Goal: Information Seeking & Learning: Learn about a topic

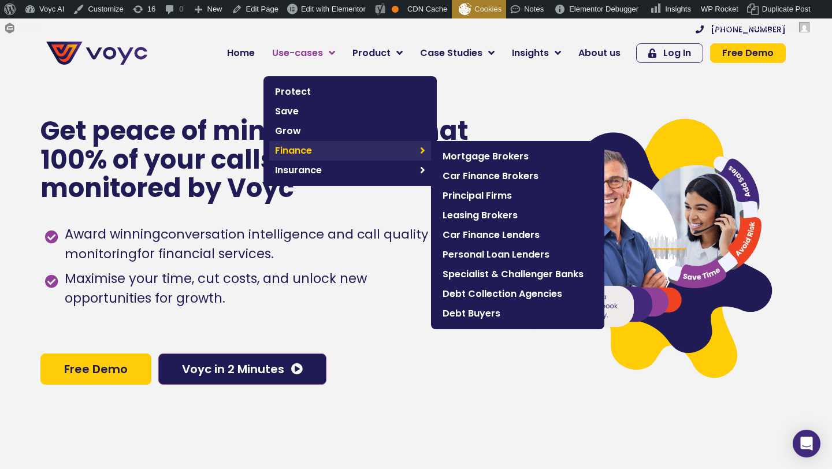
click at [302, 153] on span "Finance" at bounding box center [344, 151] width 139 height 14
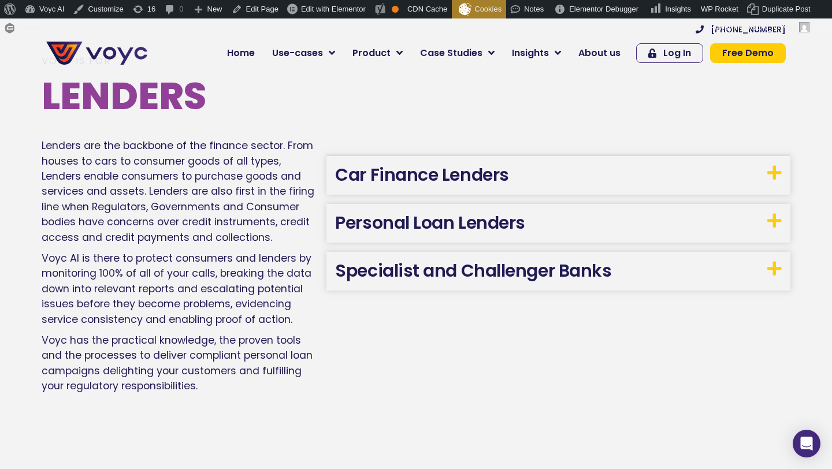
scroll to position [1390, 0]
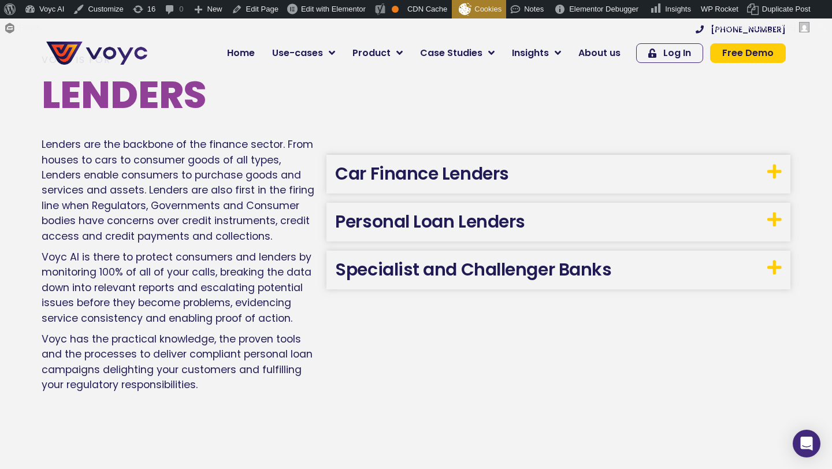
click at [382, 169] on link "Car Finance Lenders" at bounding box center [421, 173] width 173 height 25
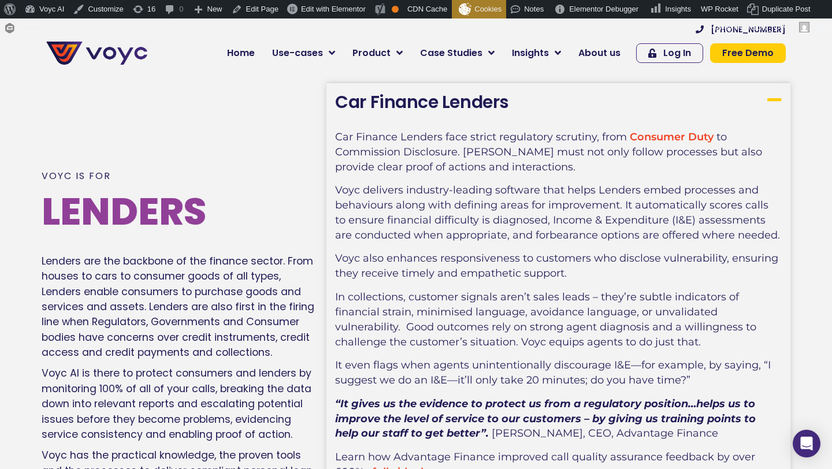
scroll to position [1339, 0]
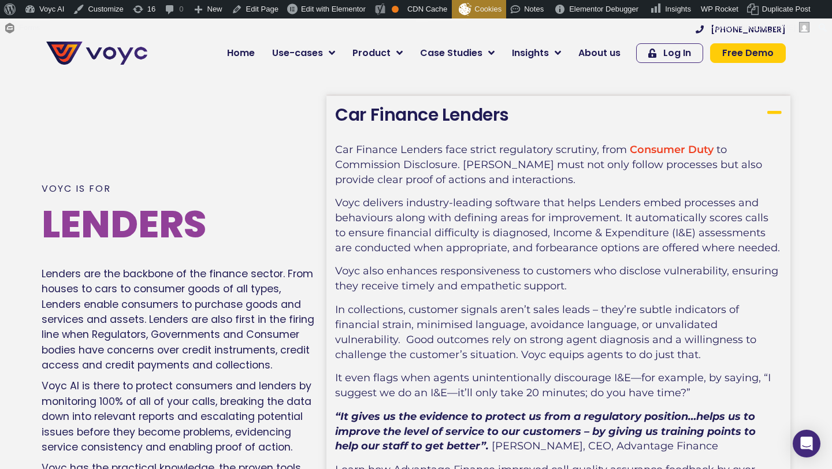
click at [380, 106] on link "Car Finance Lenders" at bounding box center [421, 114] width 173 height 25
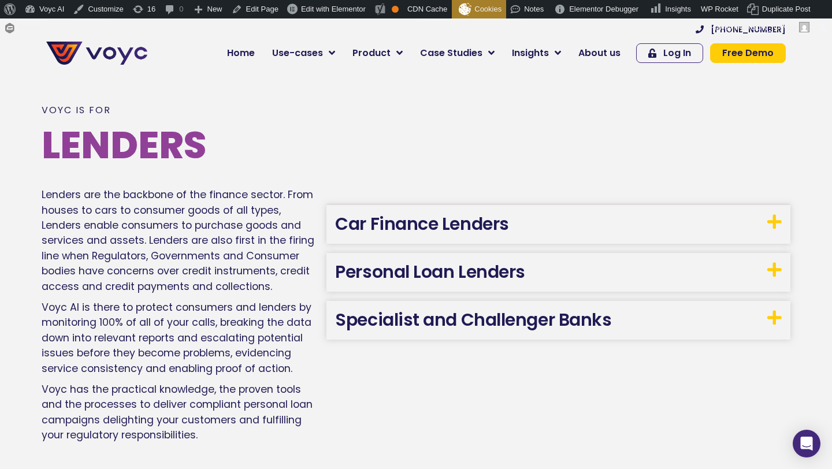
click at [387, 222] on link "Car Finance Lenders" at bounding box center [421, 224] width 173 height 25
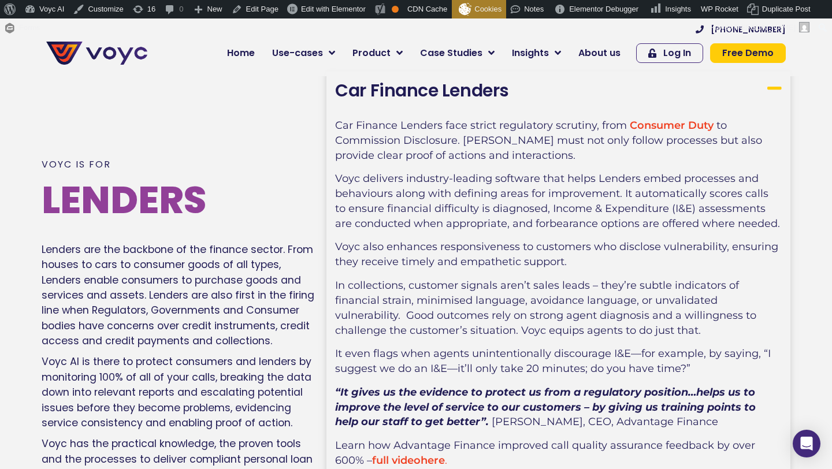
click at [384, 83] on link "Car Finance Lenders" at bounding box center [421, 90] width 173 height 25
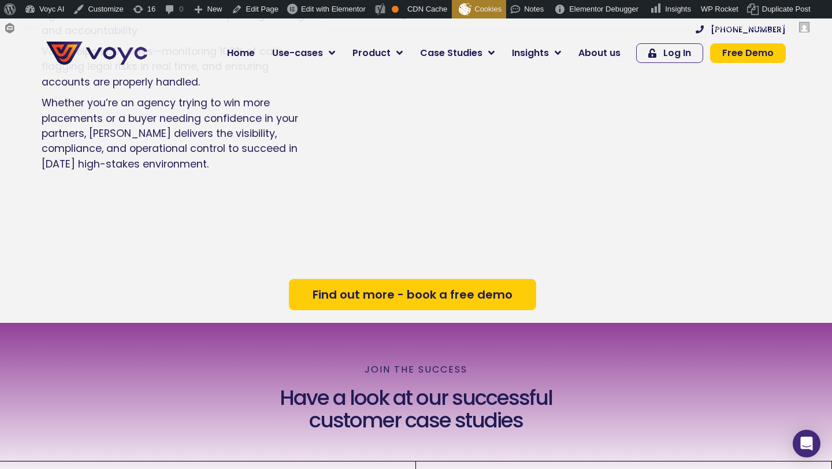
scroll to position [2456, 0]
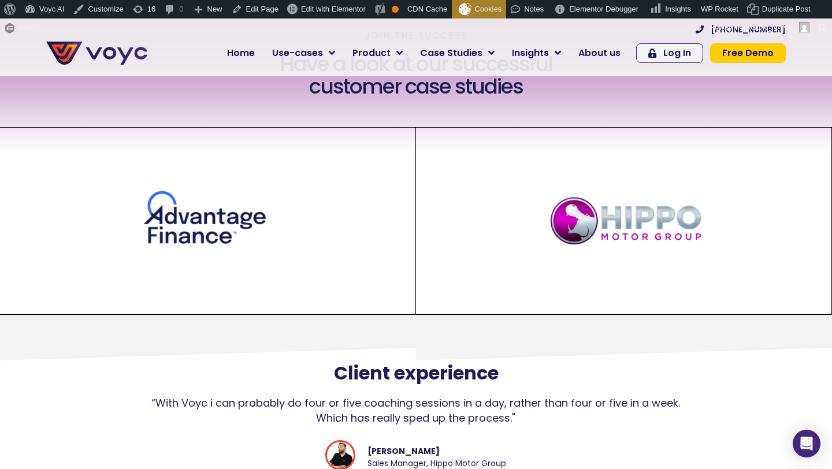
click at [127, 54] on img at bounding box center [96, 53] width 101 height 23
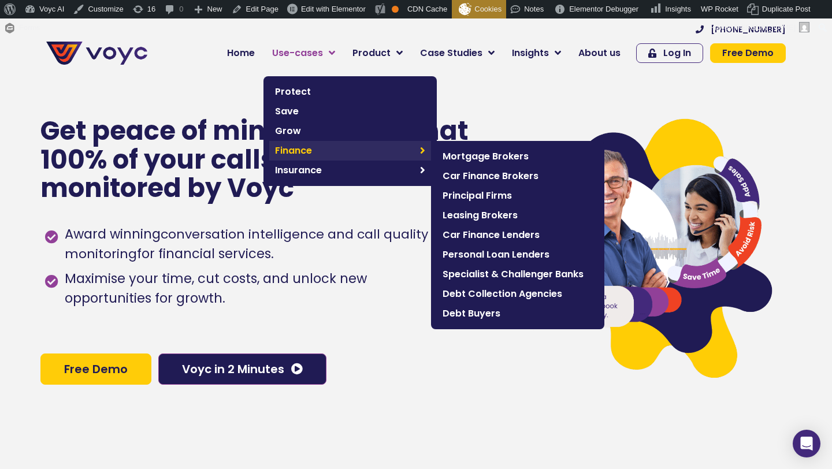
click at [320, 148] on span "Finance" at bounding box center [344, 151] width 139 height 14
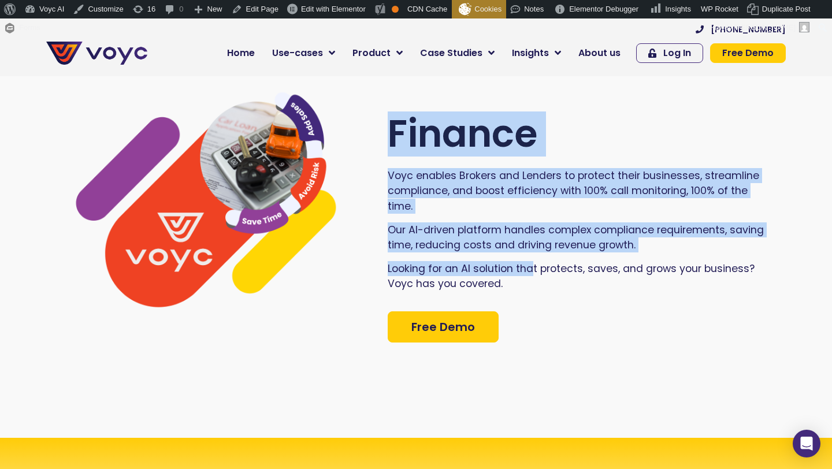
drag, startPoint x: 387, startPoint y: 224, endPoint x: 531, endPoint y: 273, distance: 152.1
click at [531, 273] on div "Finance Voyc enables Brokers and Lenders to protect their businesses, streamlin…" at bounding box center [417, 227] width 766 height 422
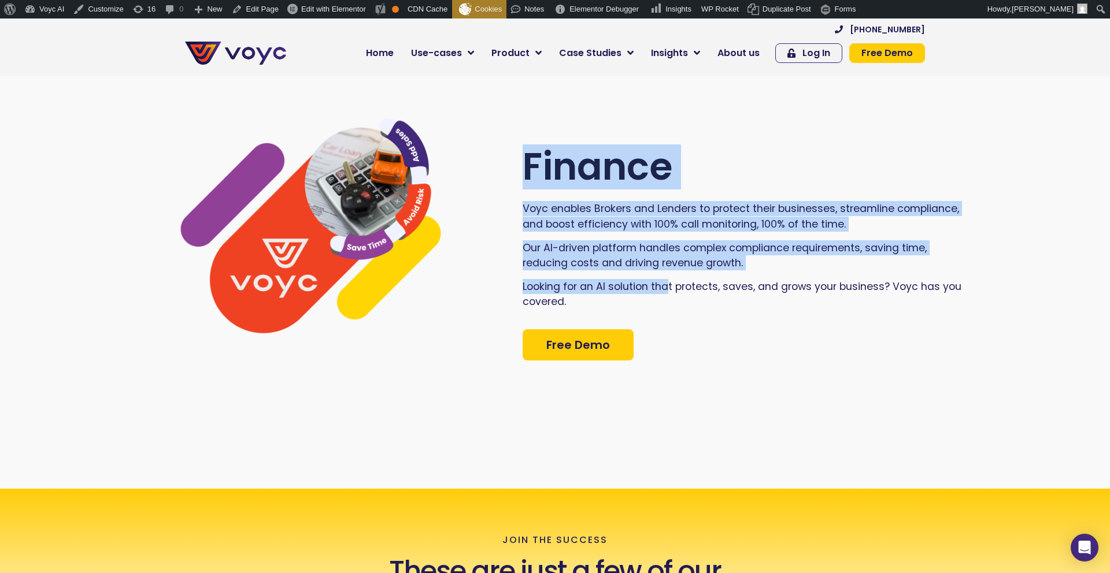
click at [493, 232] on div at bounding box center [317, 252] width 411 height 269
drag, startPoint x: 573, startPoint y: 298, endPoint x: 518, endPoint y: 204, distance: 109.0
click at [518, 204] on div "Finance Voyc enables Brokers and Lenders to protect their businesses, streamlin…" at bounding box center [555, 252] width 887 height 473
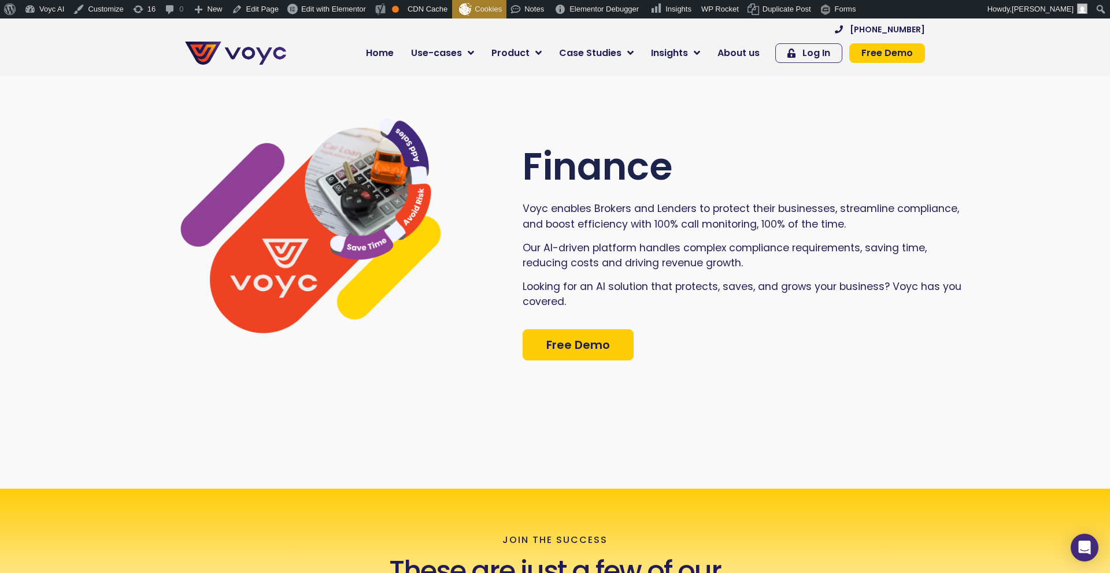
click at [519, 208] on div at bounding box center [317, 252] width 411 height 269
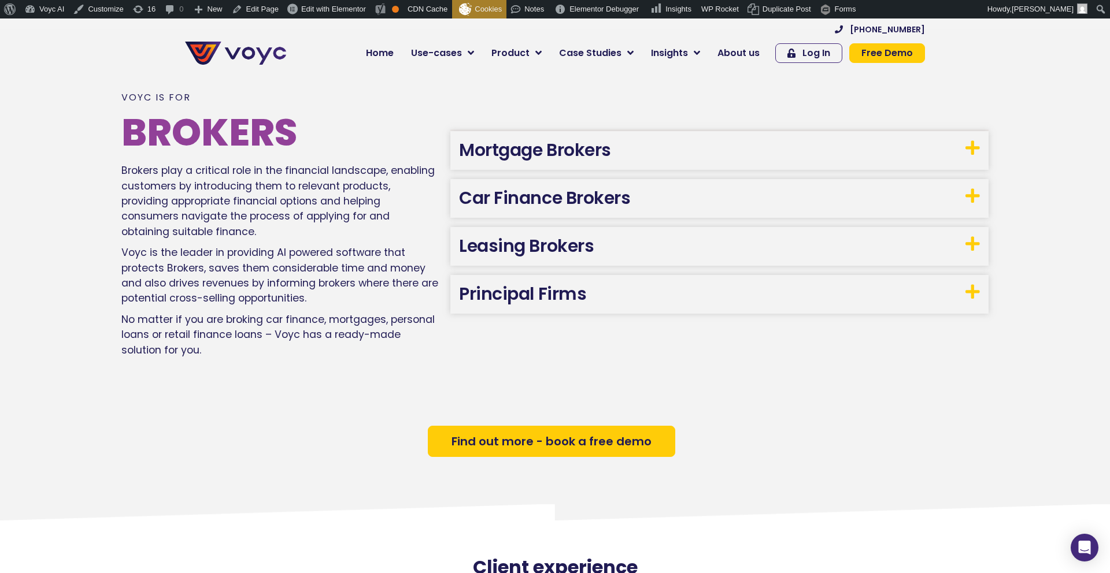
scroll to position [749, 0]
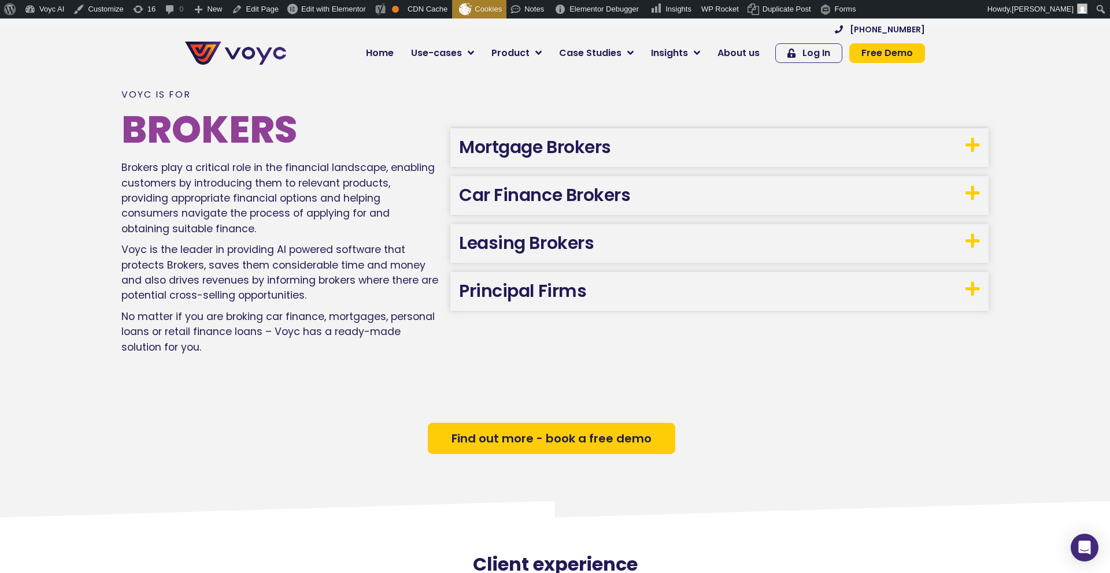
click at [553, 147] on link "Mortgage Brokers" at bounding box center [535, 147] width 152 height 25
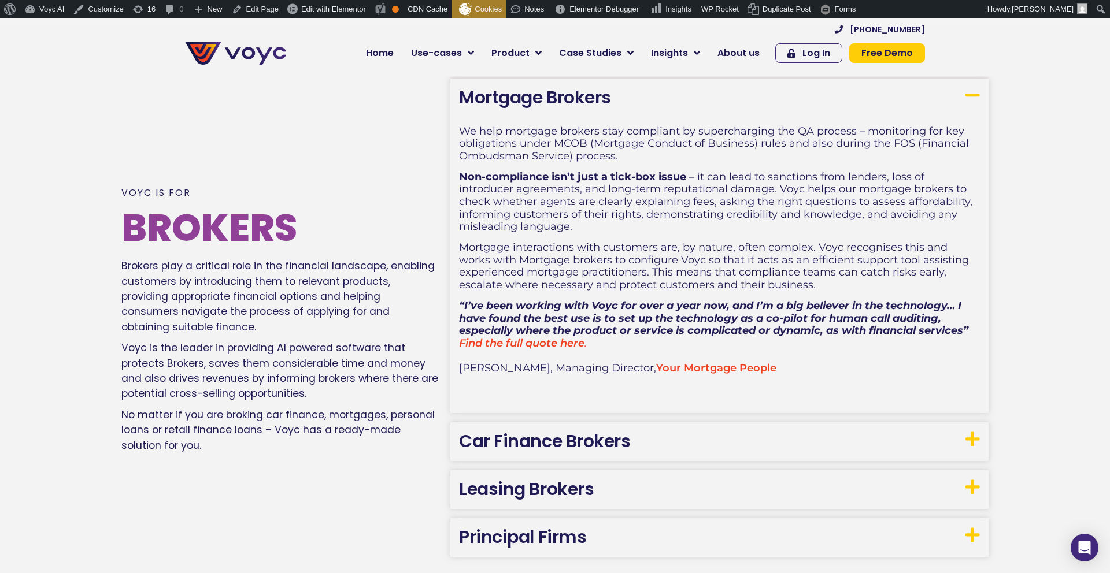
click at [531, 443] on link "Car Finance Brokers" at bounding box center [544, 441] width 171 height 25
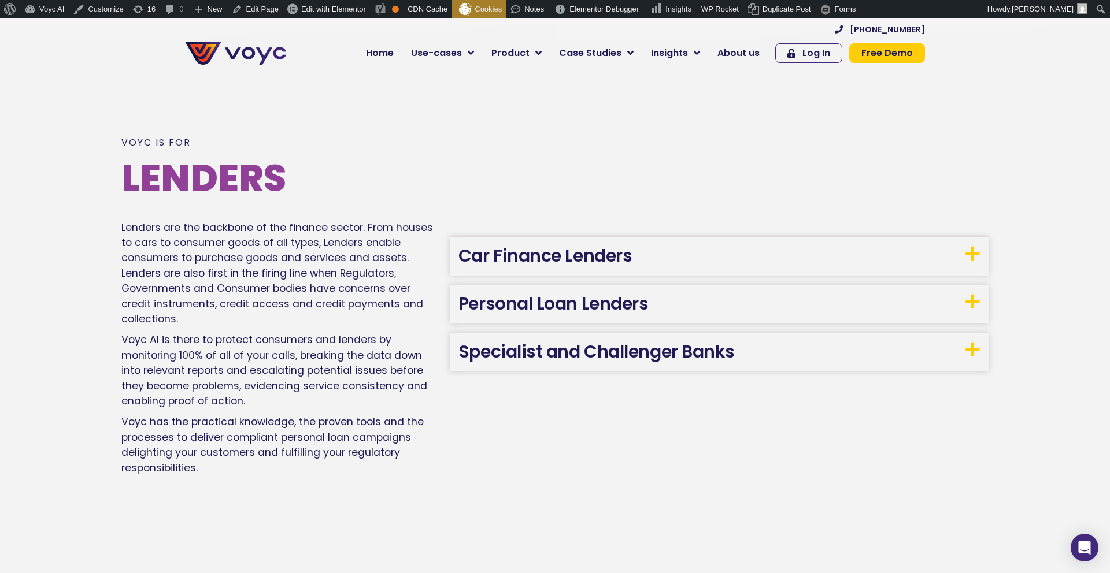
scroll to position [1972, 0]
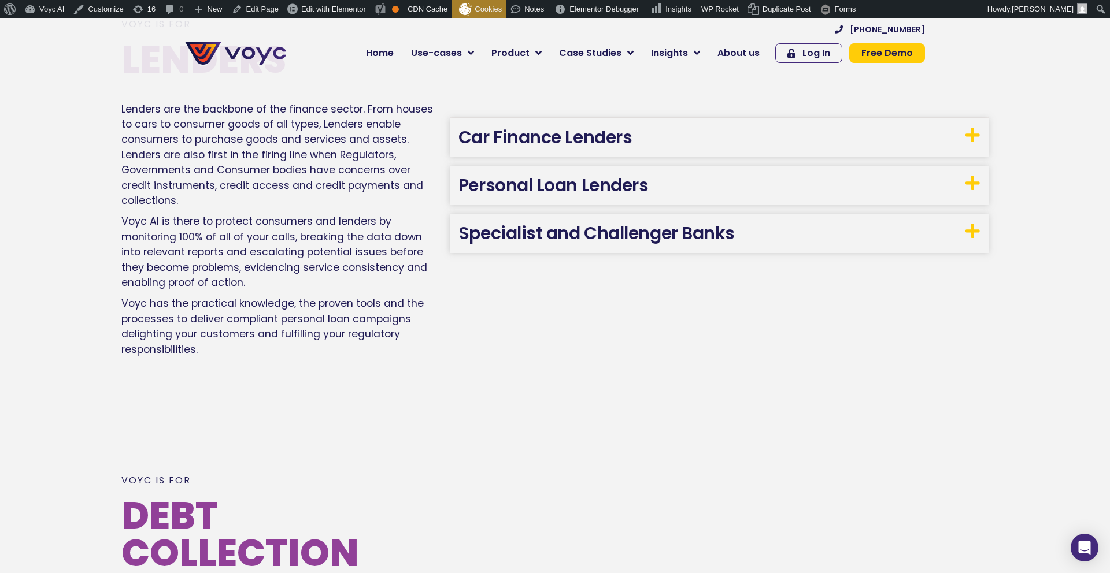
click at [520, 149] on link "Car Finance Lenders" at bounding box center [544, 137] width 173 height 25
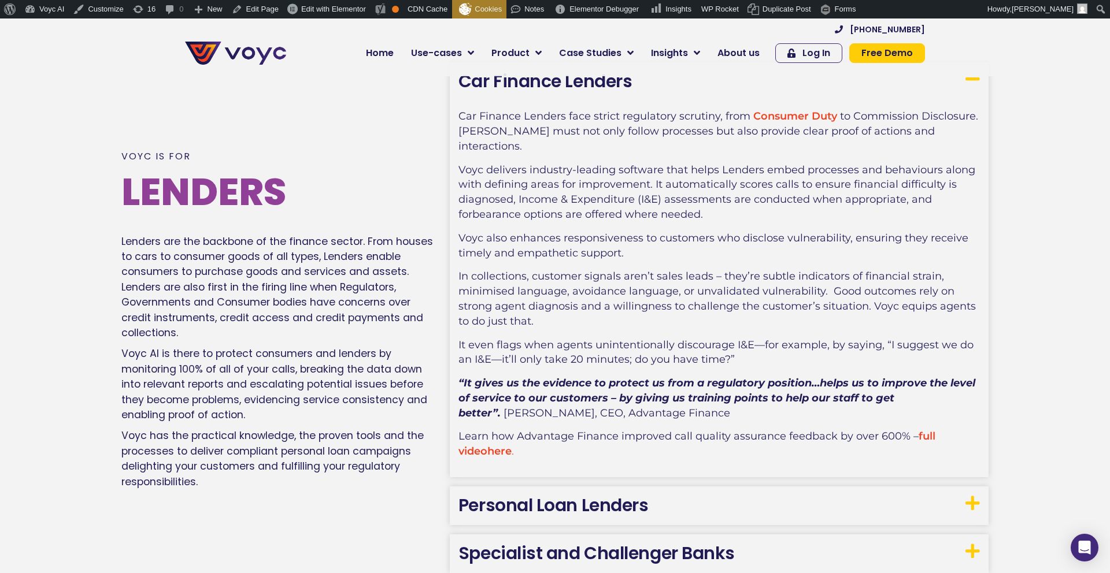
scroll to position [1983, 0]
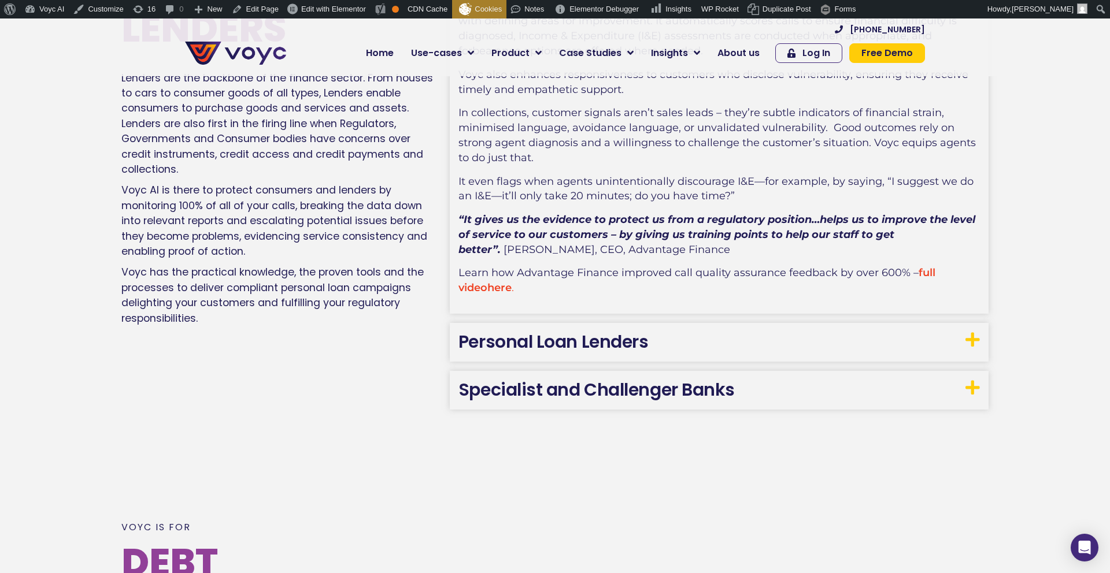
click at [505, 323] on h3 "Personal Loan Lenders" at bounding box center [719, 342] width 539 height 39
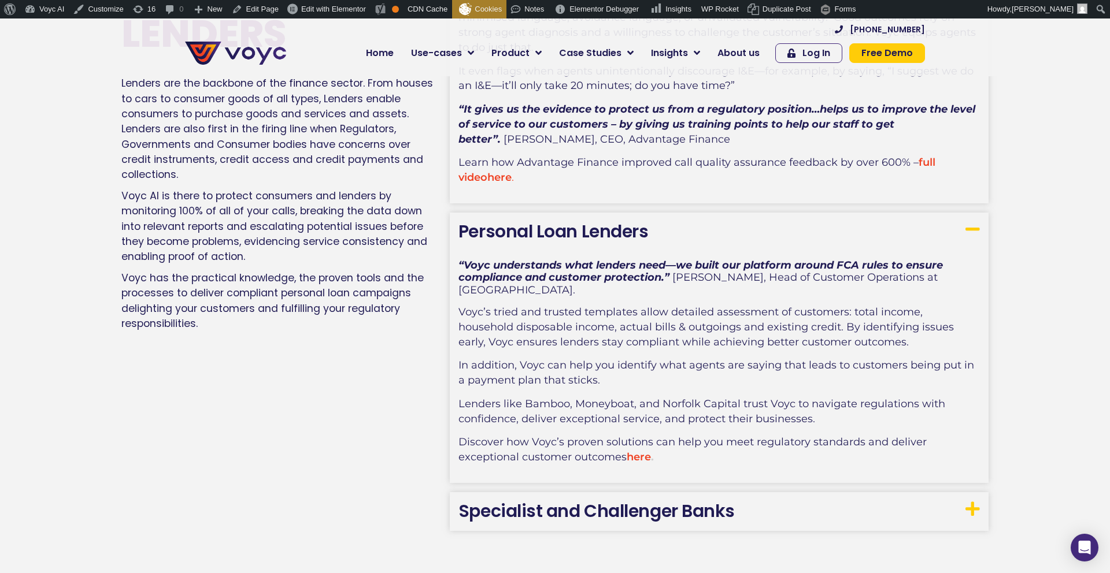
scroll to position [2193, 0]
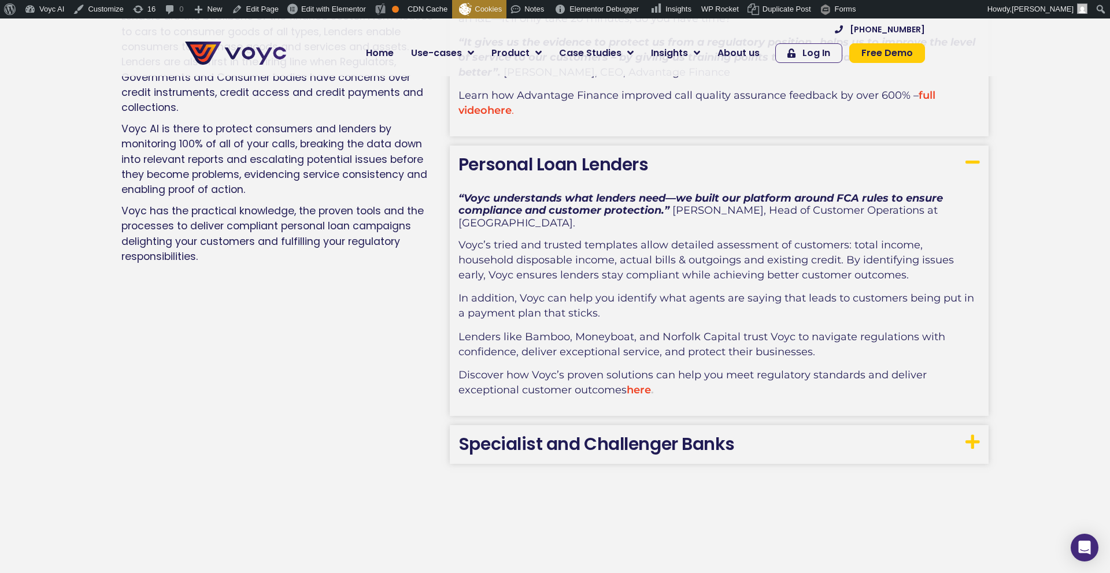
click at [518, 432] on link "Specialist and Challenger Banks" at bounding box center [596, 444] width 276 height 25
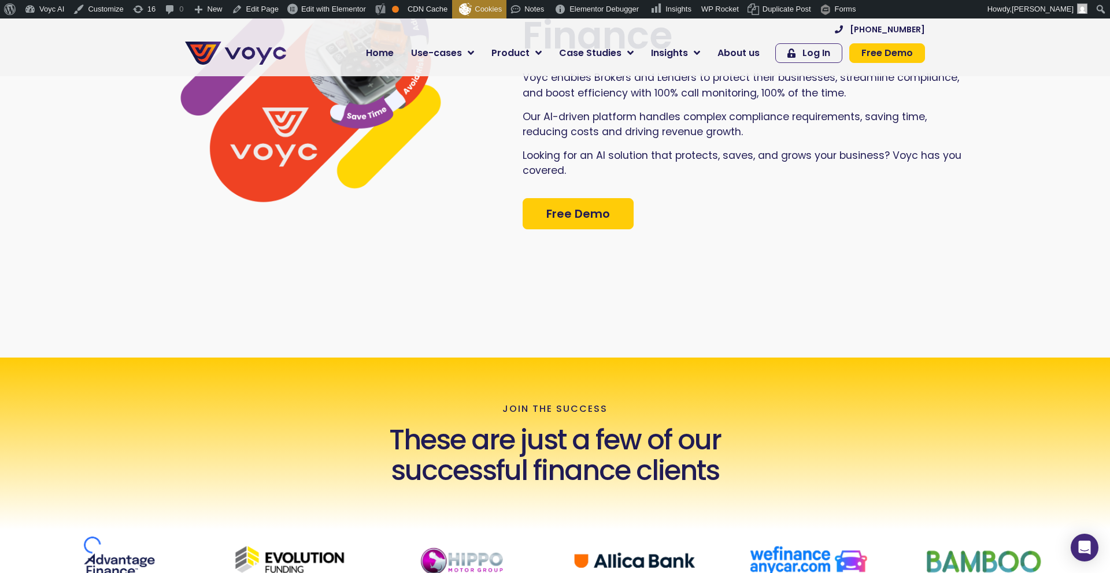
scroll to position [0, 0]
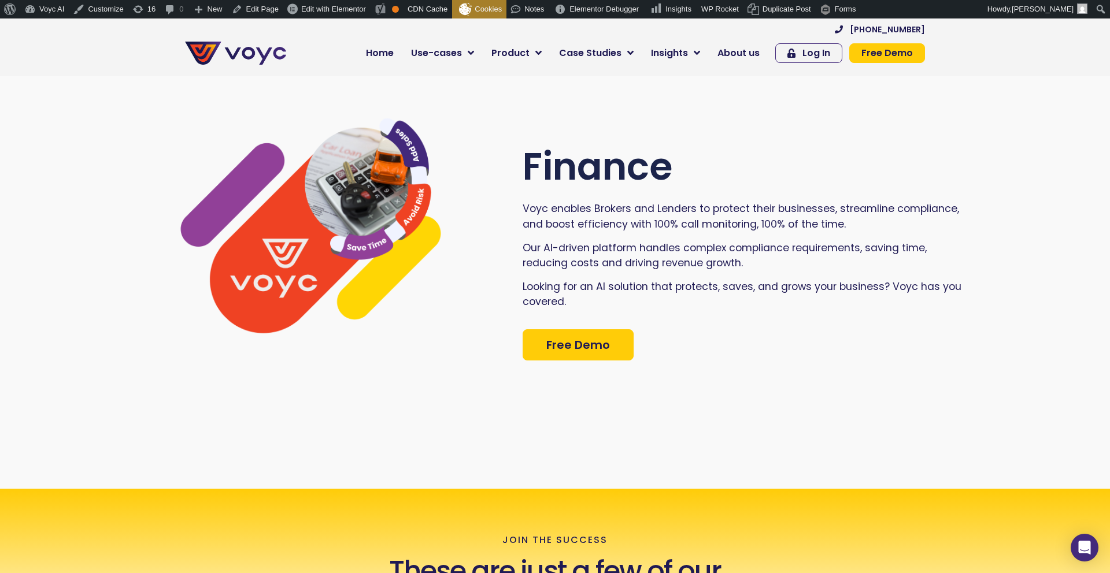
click at [546, 248] on span "Our AI-driven platform handles complex compliance requirements, saving time, re…" at bounding box center [725, 255] width 404 height 29
drag, startPoint x: 546, startPoint y: 248, endPoint x: 636, endPoint y: 246, distance: 90.2
click at [636, 246] on span "Our AI-driven platform handles complex compliance requirements, saving time, re…" at bounding box center [725, 255] width 404 height 29
copy span "AI-driven platform"
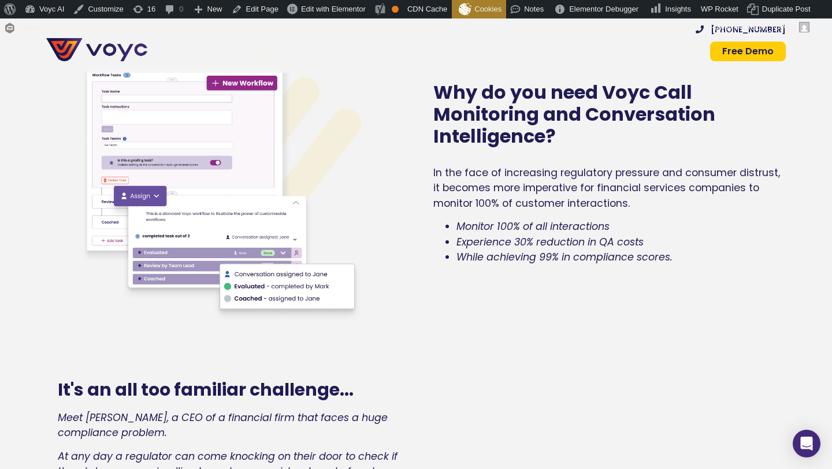
scroll to position [969, 0]
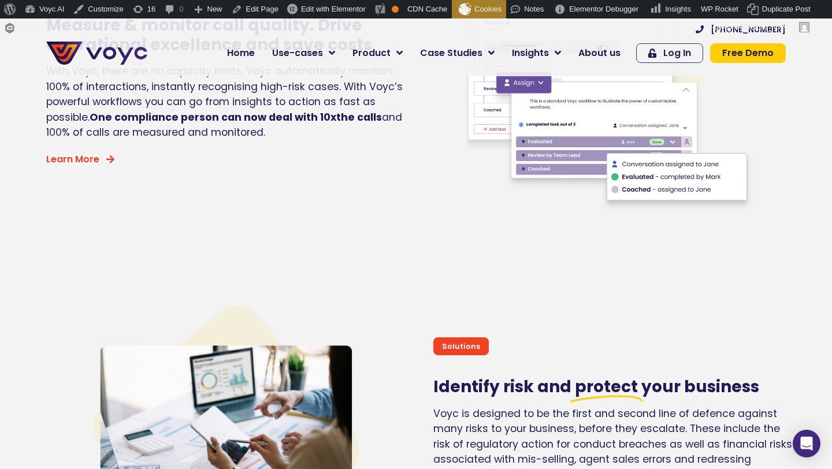
scroll to position [2585, 0]
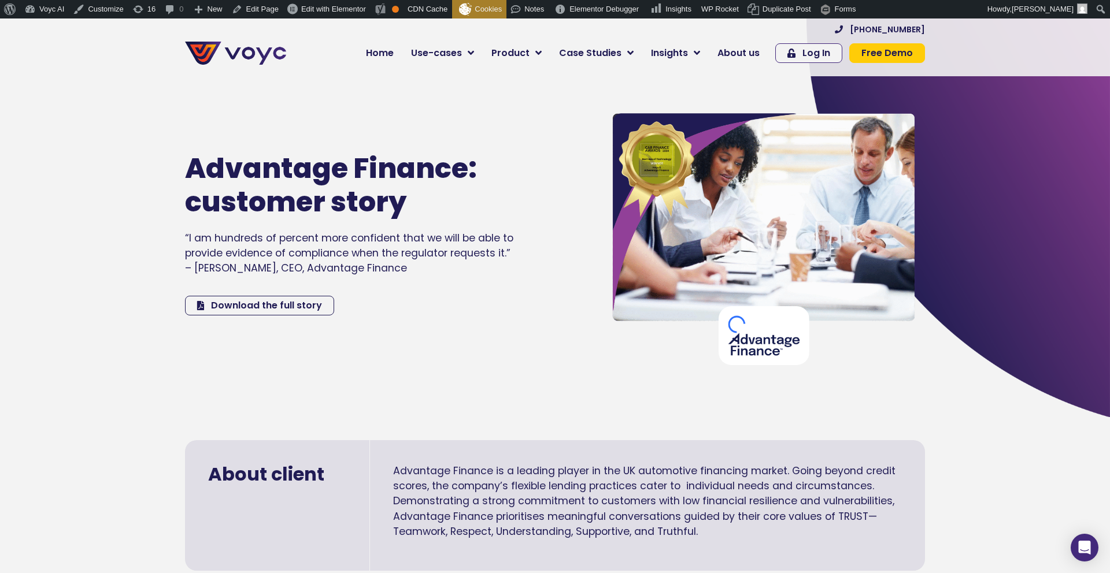
click at [498, 258] on span "“I am hundreds of percent more confident that we will be able to provide eviden…" at bounding box center [349, 253] width 328 height 45
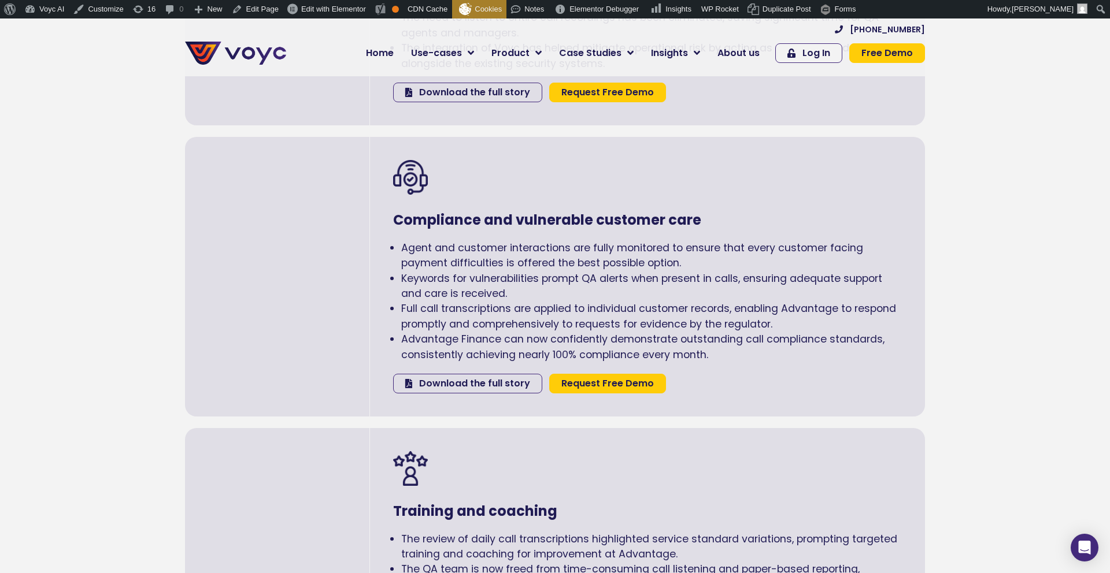
scroll to position [1613, 0]
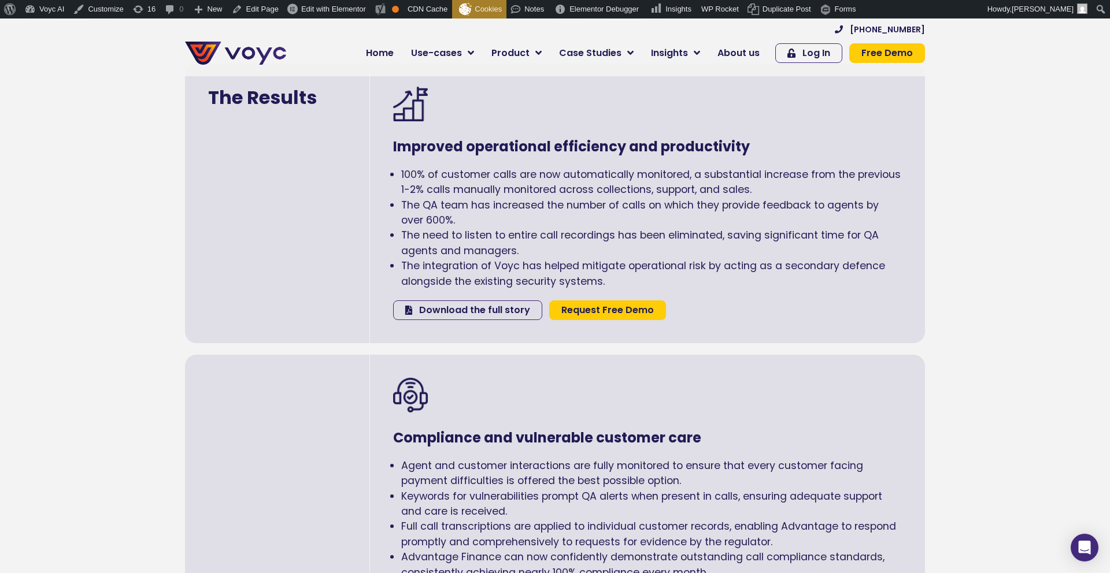
click at [418, 224] on span "The QA team has increased the number of calls on which they provide feedback to…" at bounding box center [639, 212] width 477 height 29
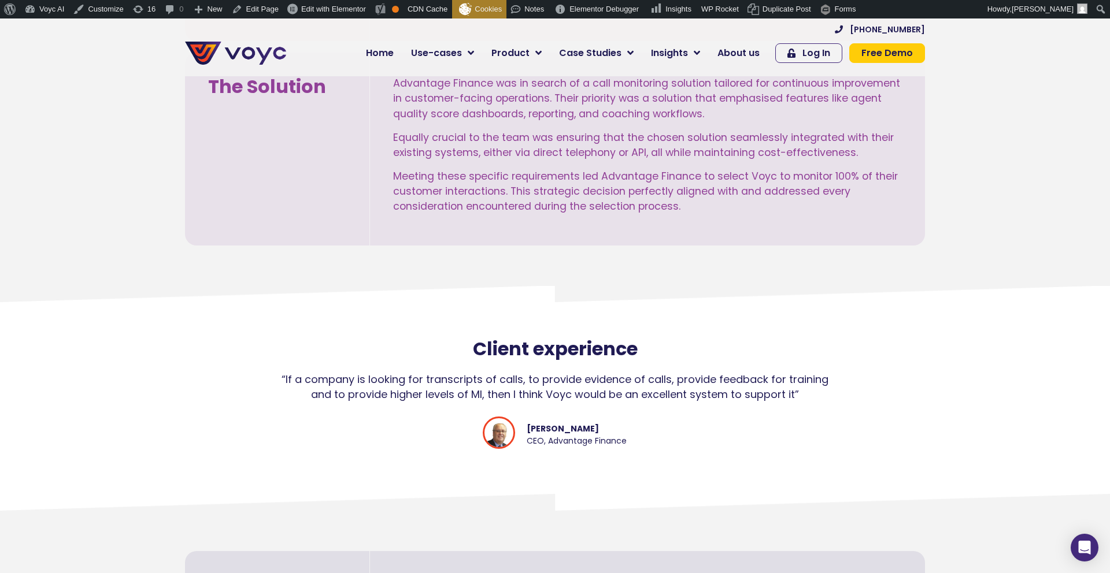
scroll to position [953, 0]
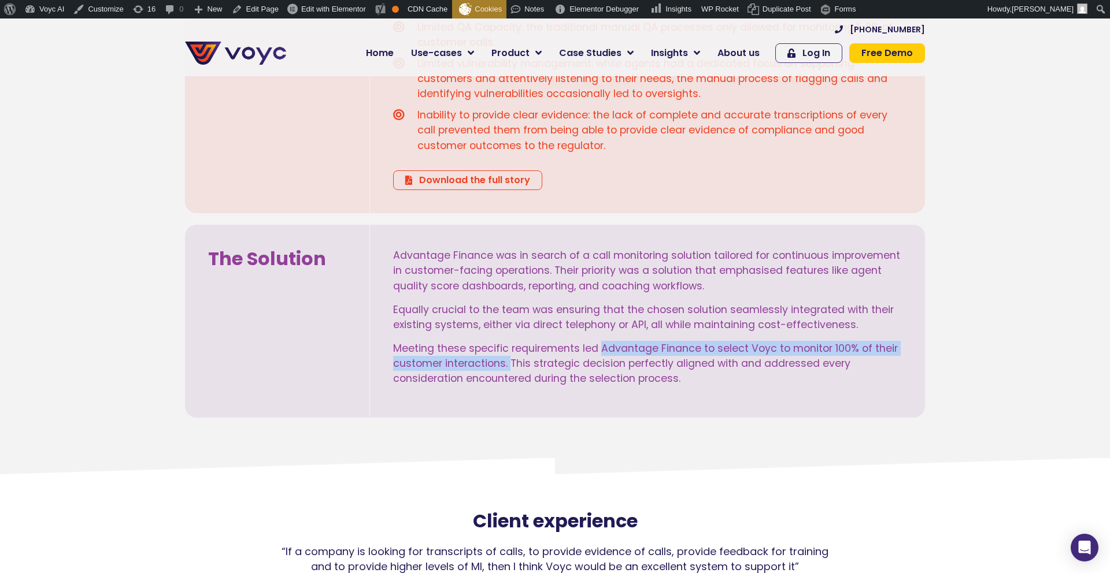
drag, startPoint x: 602, startPoint y: 347, endPoint x: 510, endPoint y: 360, distance: 92.8
click at [510, 360] on span "Meeting these specific requirements led Advantage Finance to select Voyc to mon…" at bounding box center [645, 364] width 505 height 45
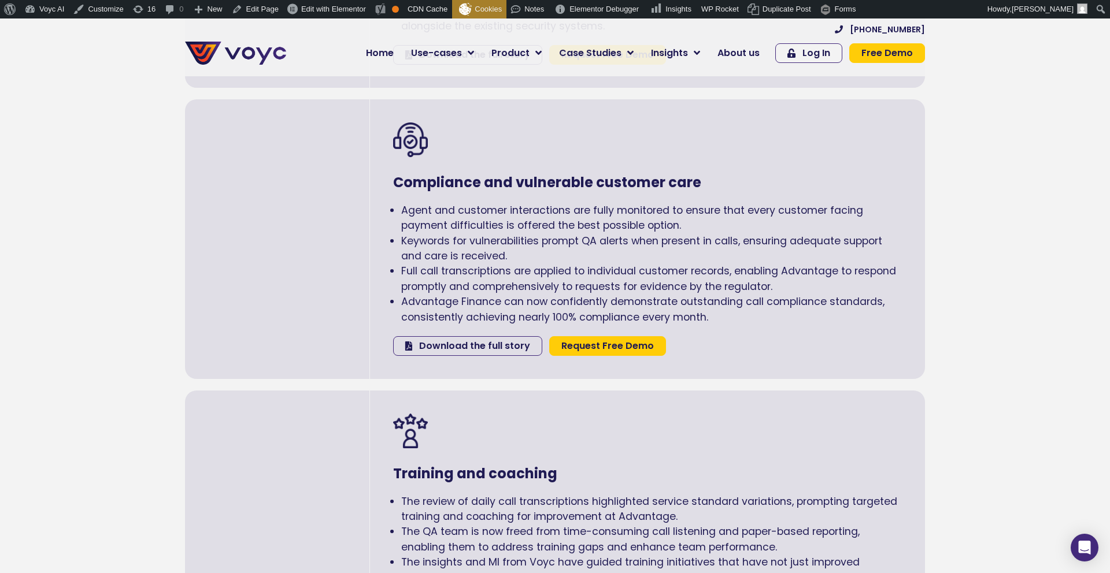
scroll to position [1869, 0]
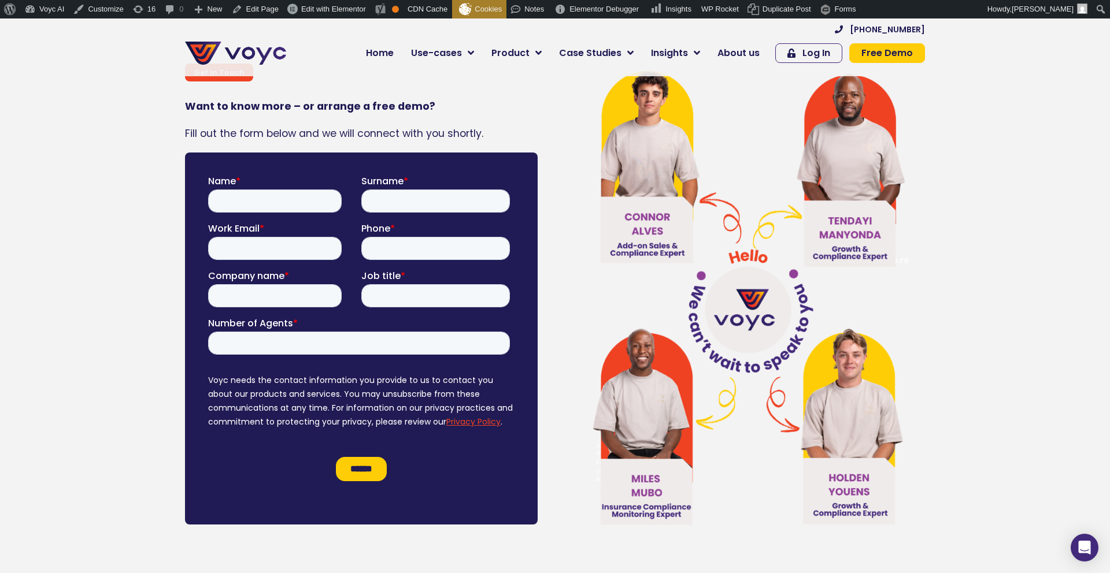
scroll to position [6622, 0]
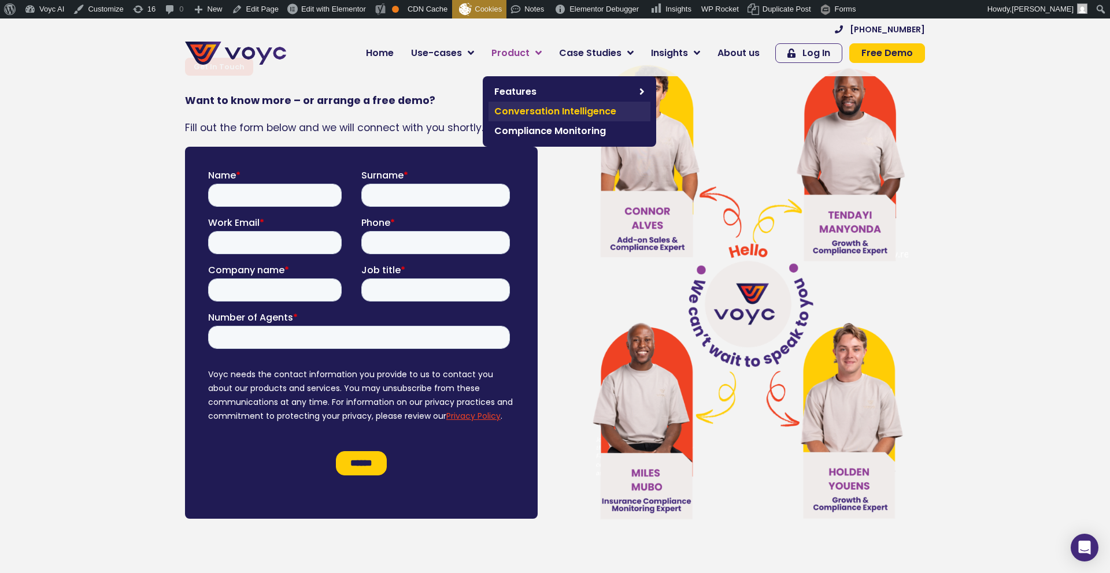
click at [531, 109] on span "Conversation Intelligence" at bounding box center [569, 112] width 150 height 14
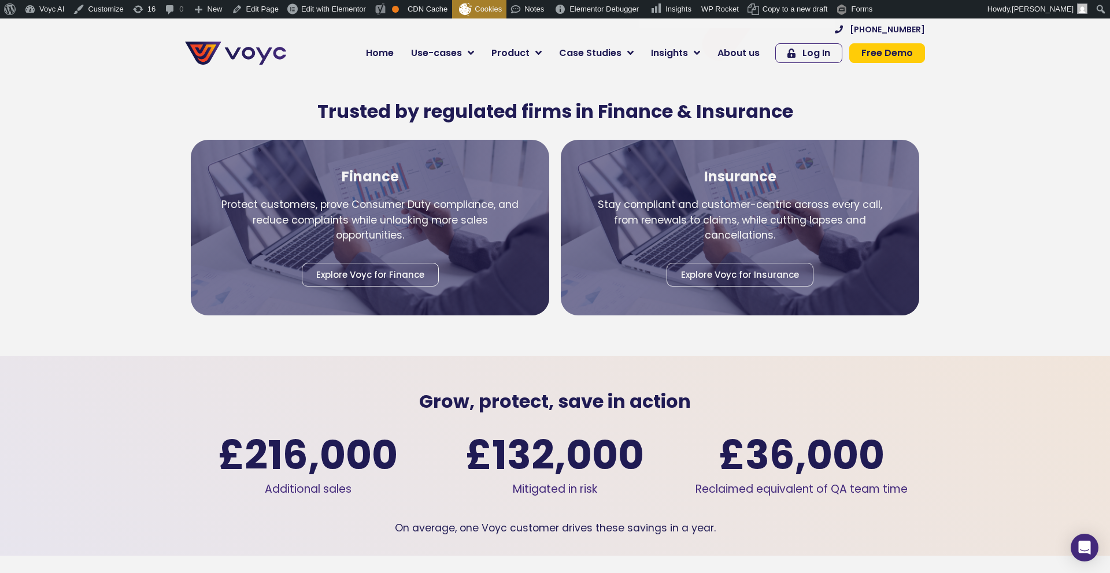
scroll to position [1521, 0]
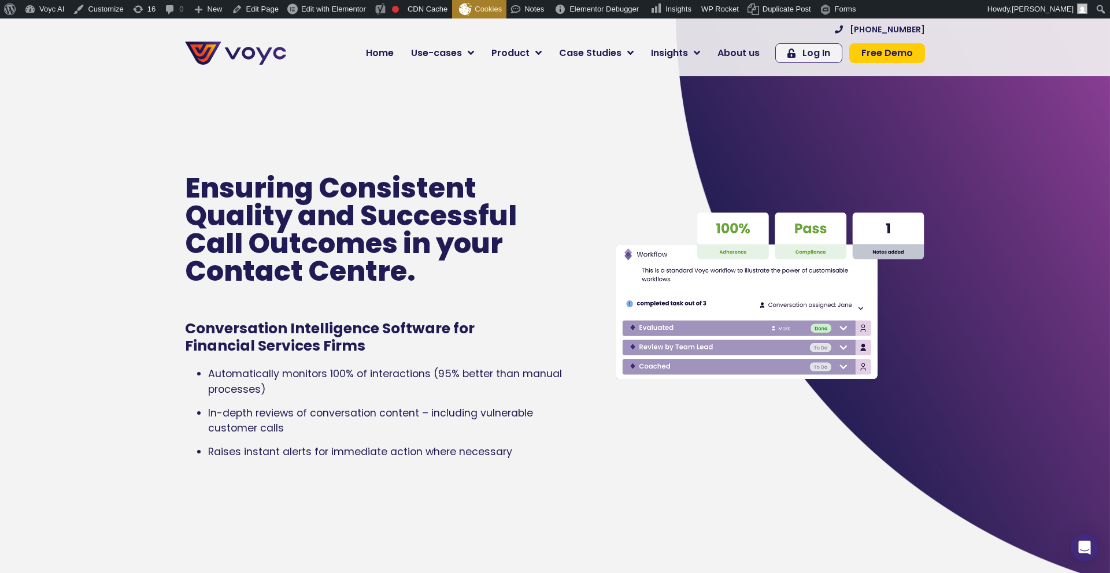
scroll to position [5, 0]
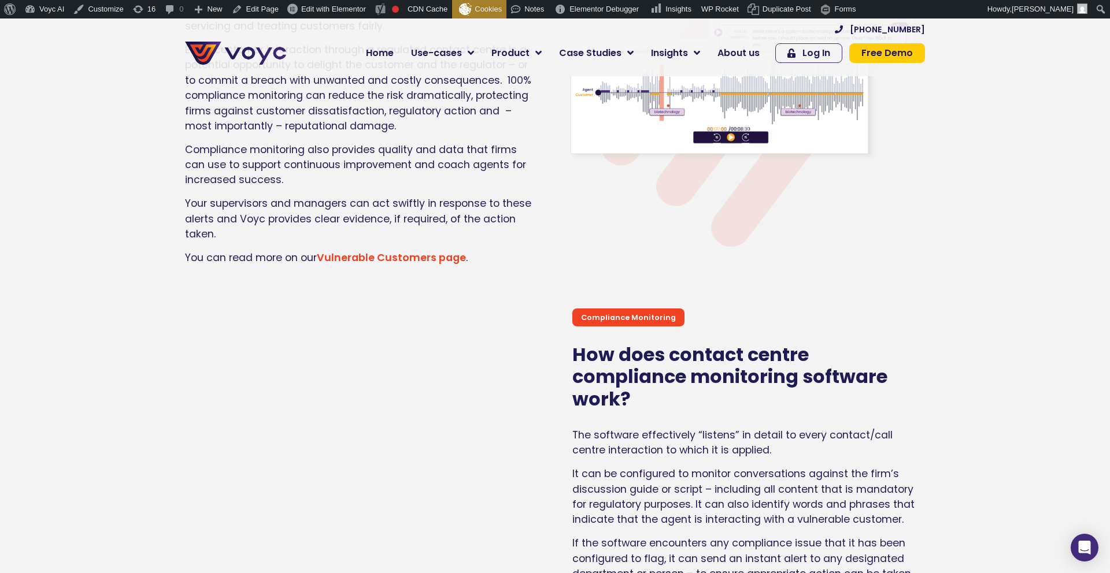
scroll to position [1311, 0]
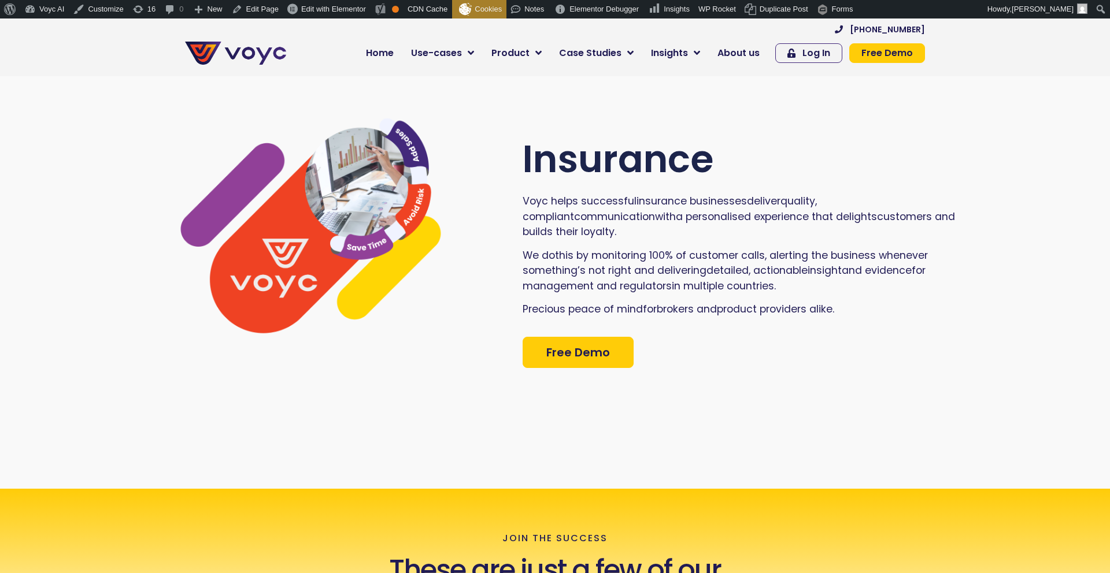
click at [632, 273] on span "for management and regulator" at bounding box center [724, 278] width 403 height 29
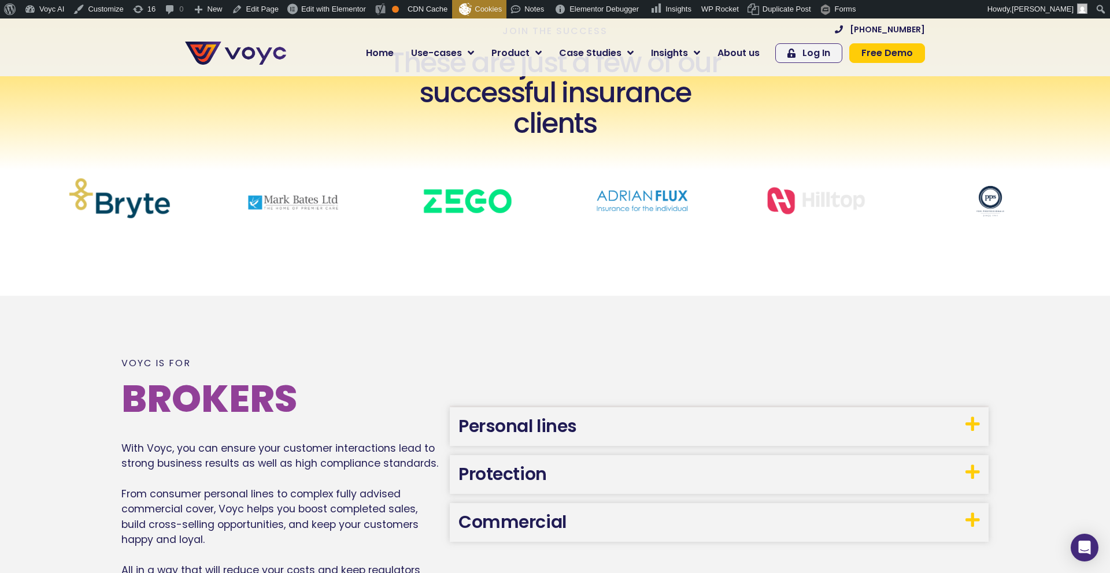
scroll to position [621, 0]
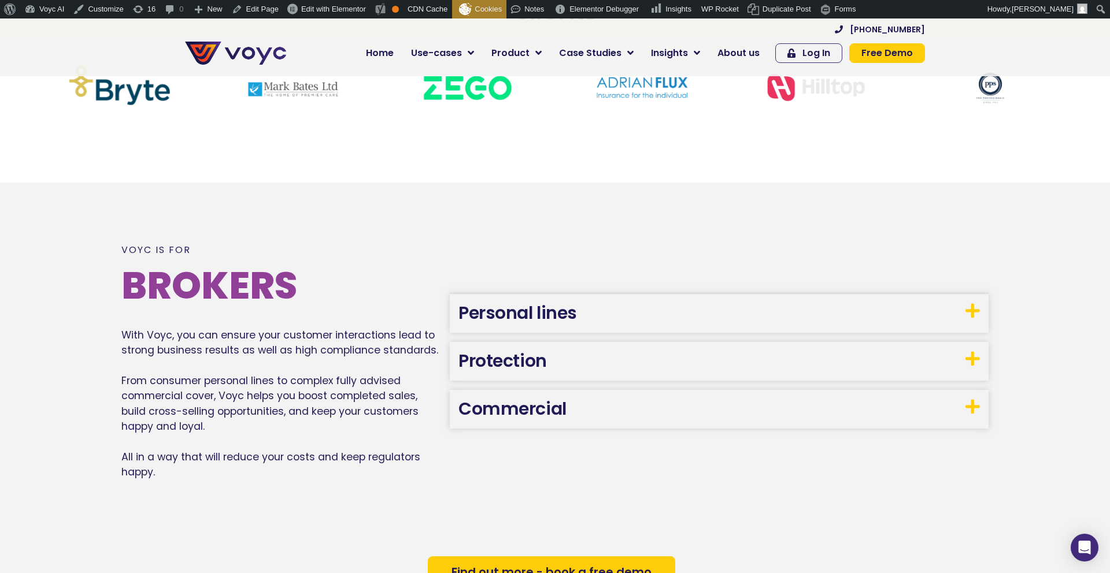
click at [522, 302] on link "Personal lines" at bounding box center [517, 313] width 118 height 25
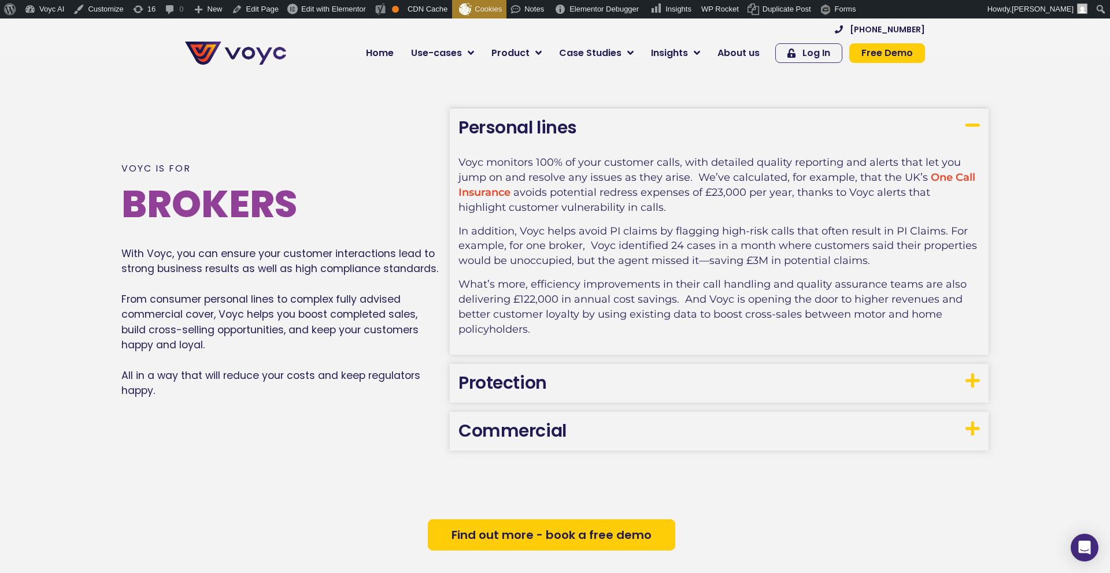
scroll to position [746, 0]
click at [381, 55] on span "Home" at bounding box center [380, 53] width 28 height 14
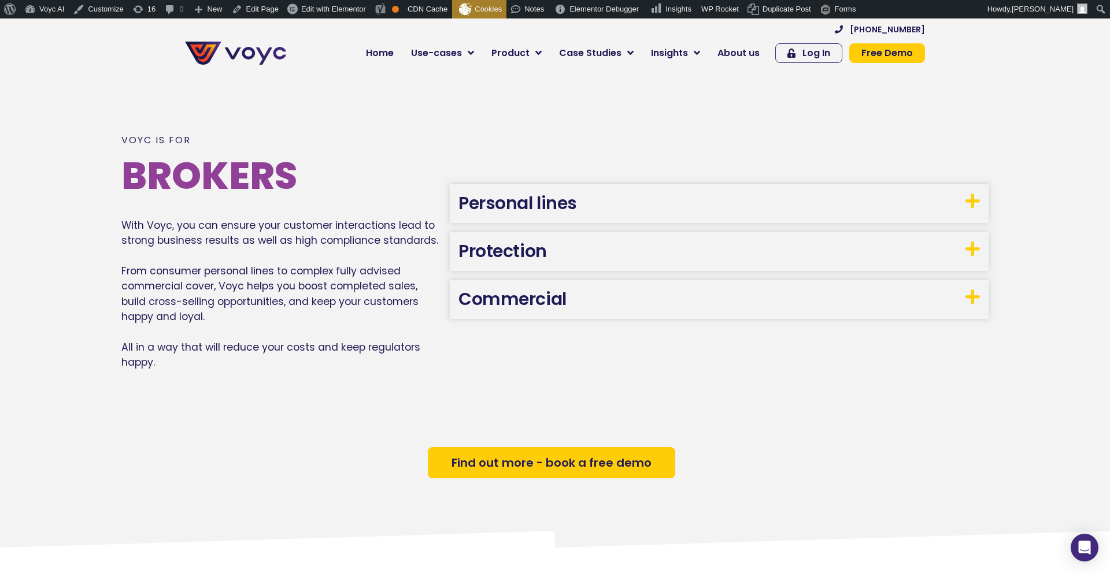
scroll to position [810, 0]
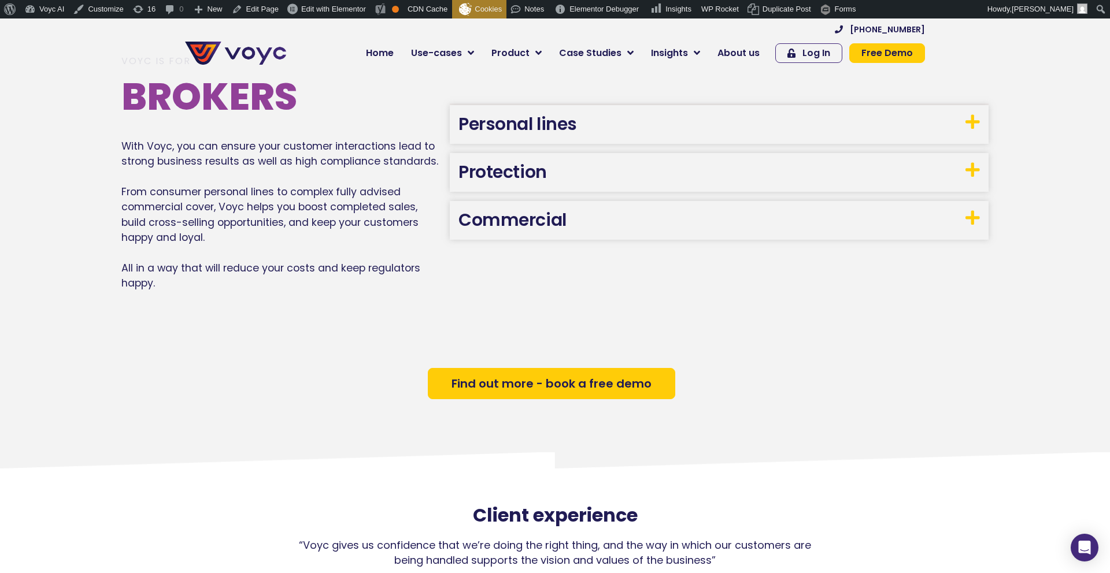
click at [529, 123] on link "Personal lines" at bounding box center [517, 124] width 118 height 25
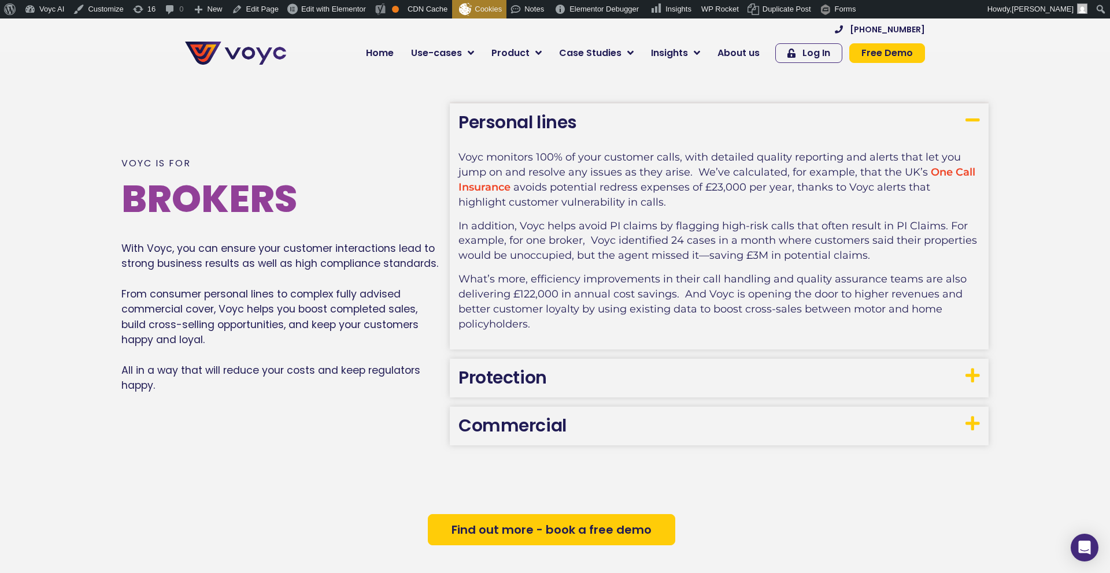
scroll to position [747, 0]
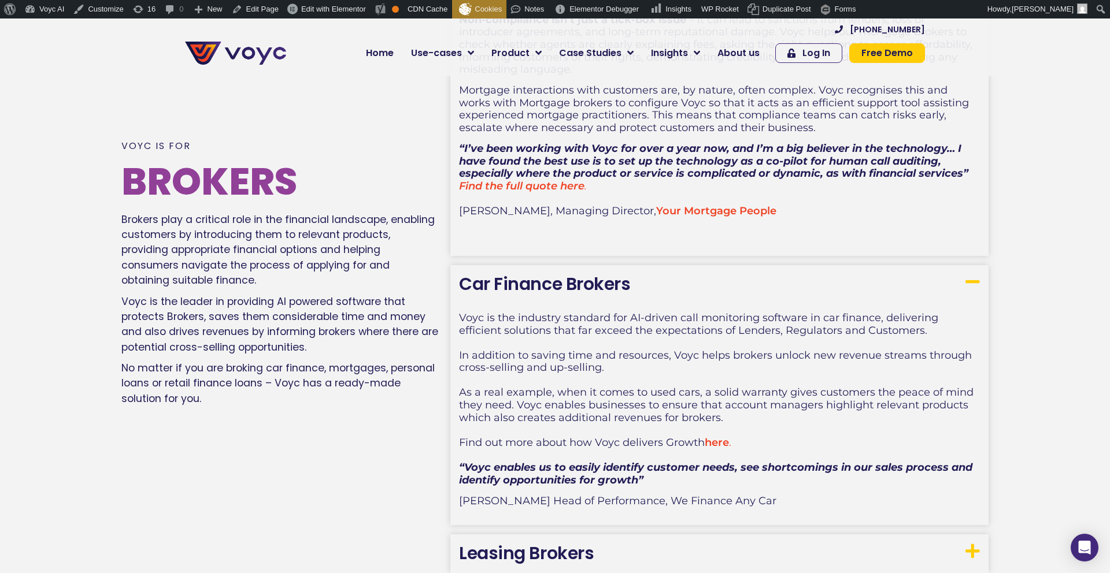
scroll to position [919, 0]
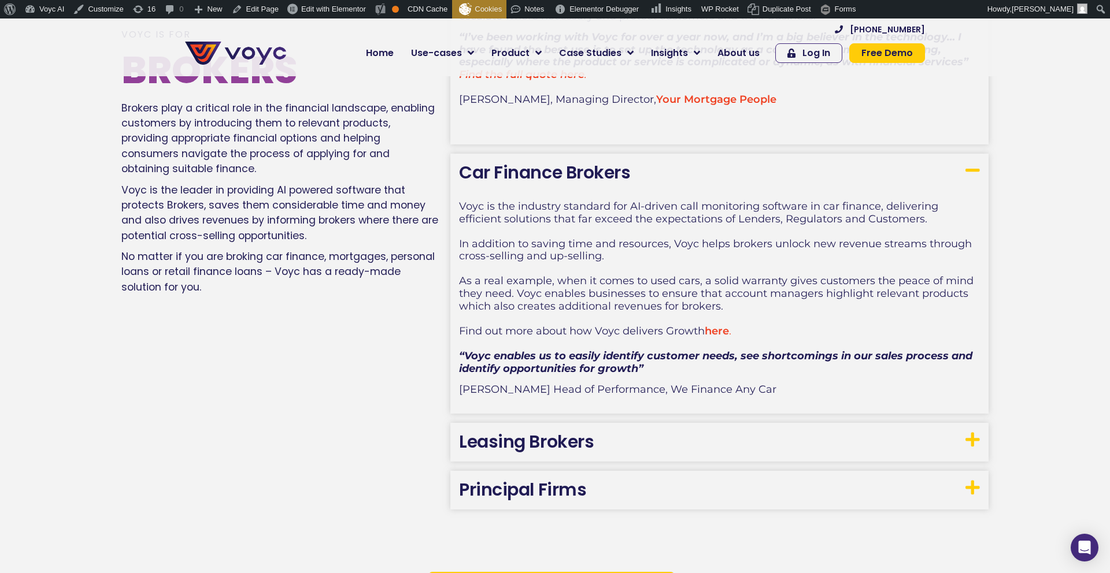
click at [514, 447] on link "Leasing Brokers" at bounding box center [526, 441] width 135 height 25
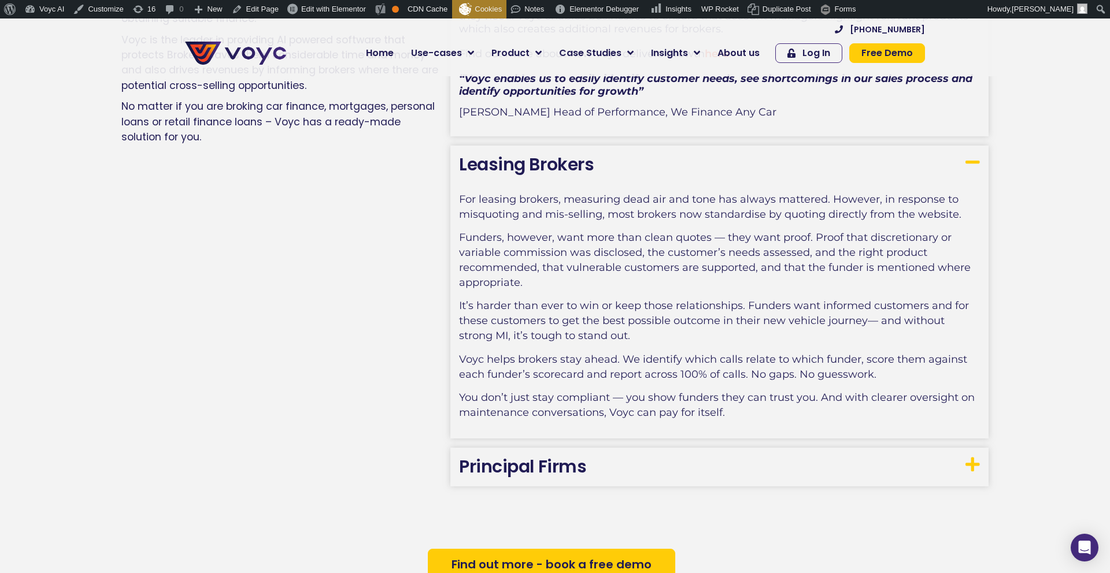
click at [508, 460] on link "Principal Firms" at bounding box center [522, 466] width 127 height 25
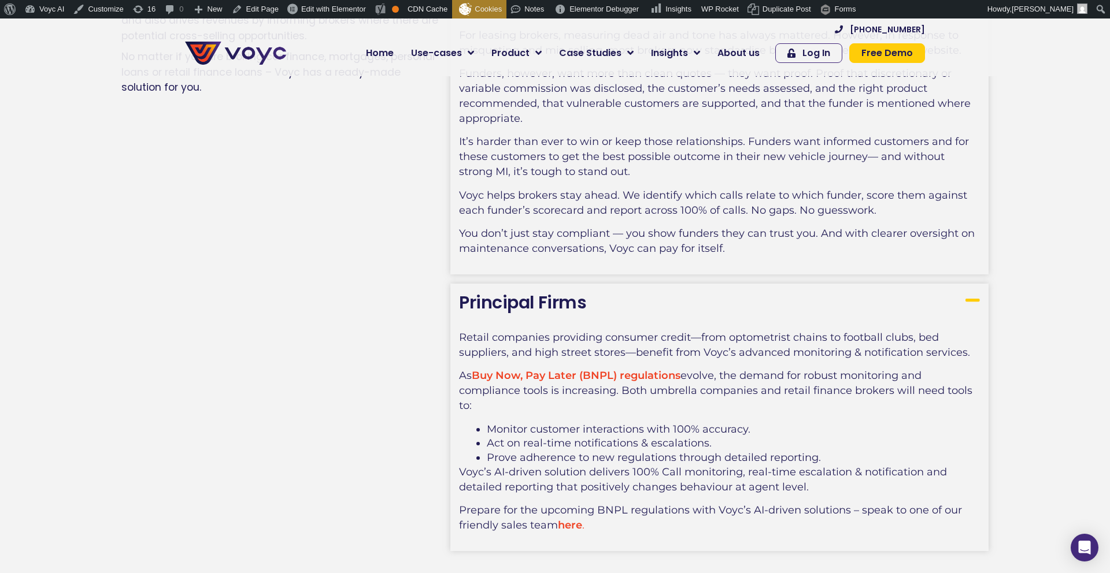
scroll to position [1476, 0]
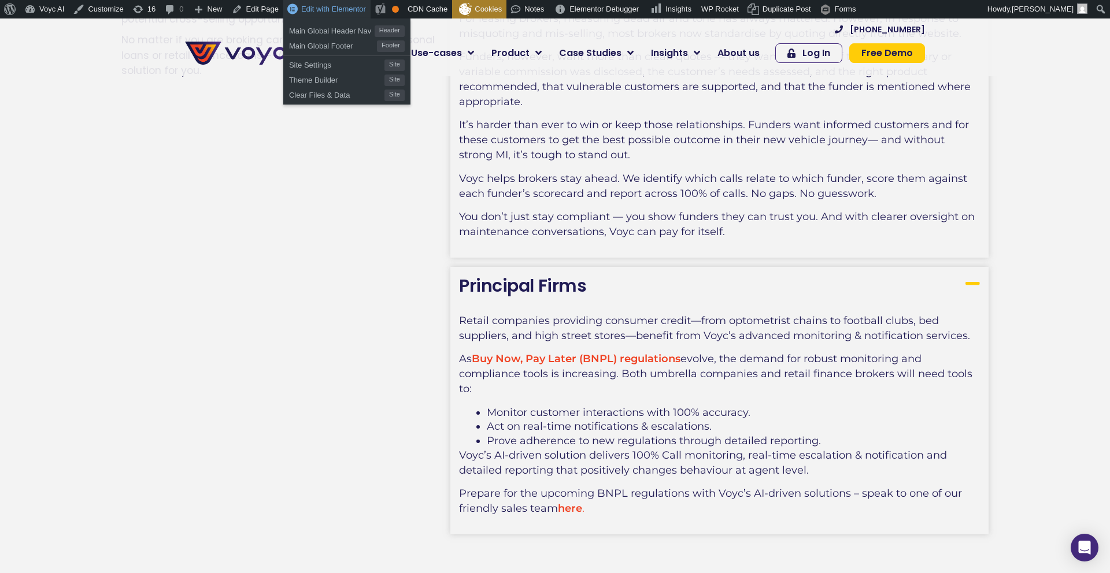
click at [332, 8] on span "Edit with Elementor" at bounding box center [333, 9] width 65 height 9
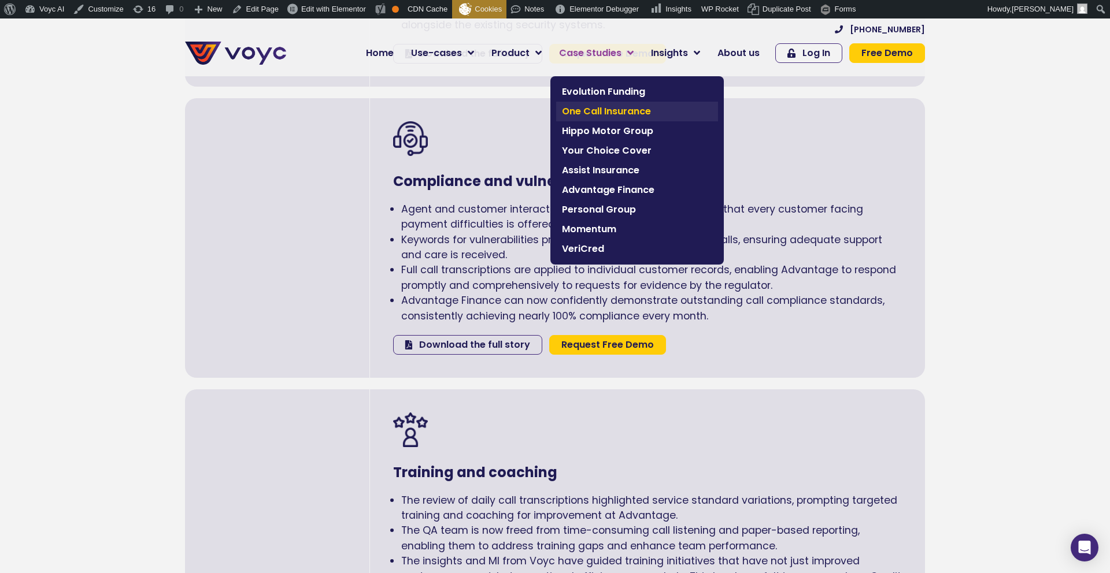
click at [601, 114] on span "One Call Insurance" at bounding box center [637, 112] width 150 height 14
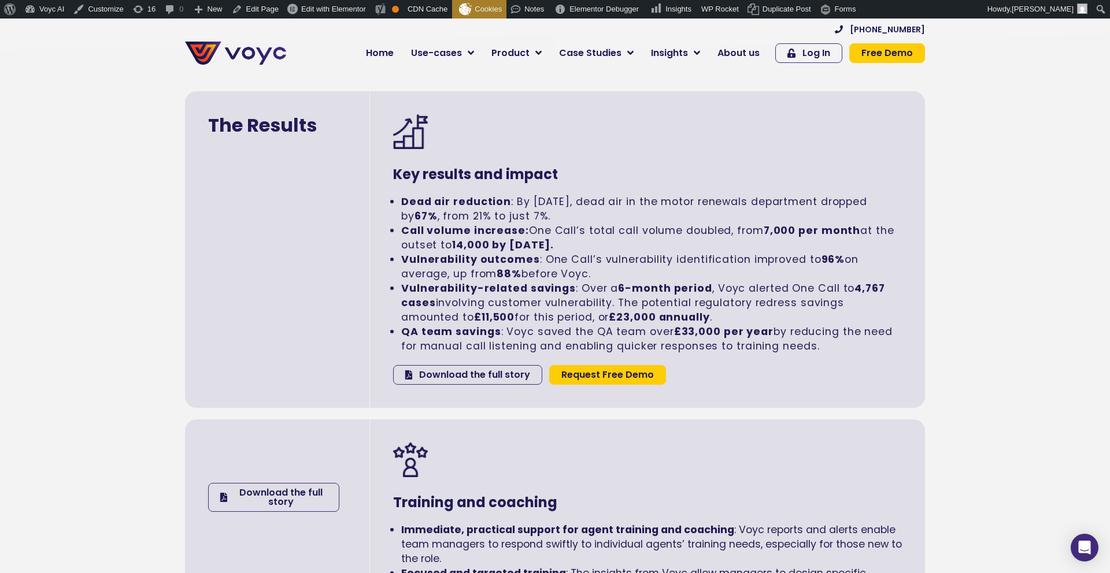
scroll to position [1894, 0]
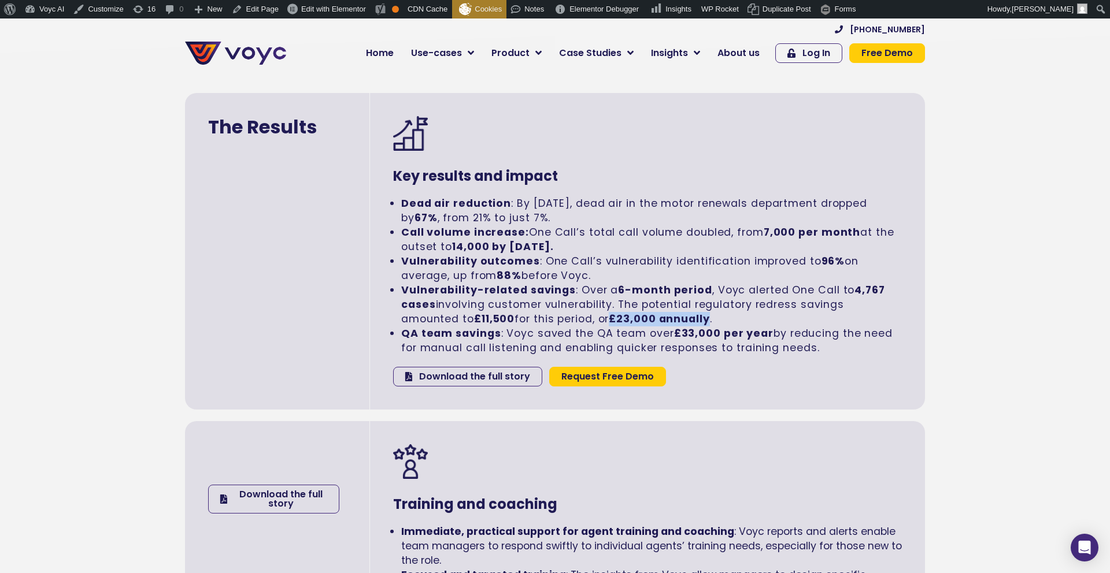
drag, startPoint x: 621, startPoint y: 316, endPoint x: 716, endPoint y: 316, distance: 94.2
click at [709, 316] on strong "£23,000 annually" at bounding box center [659, 319] width 101 height 14
copy strong "£23,000 annually"
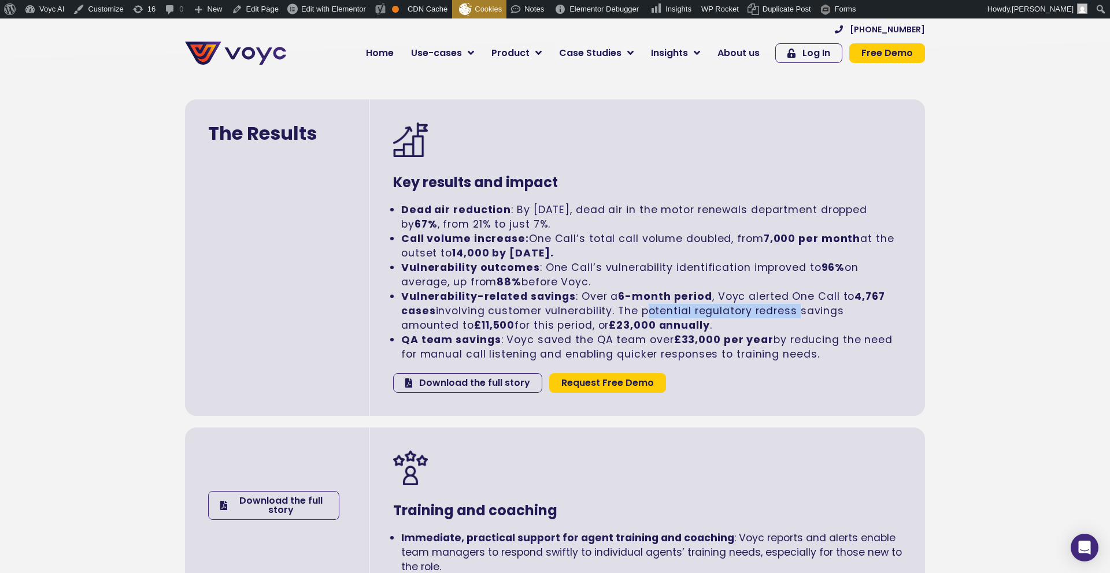
scroll to position [1891, 0]
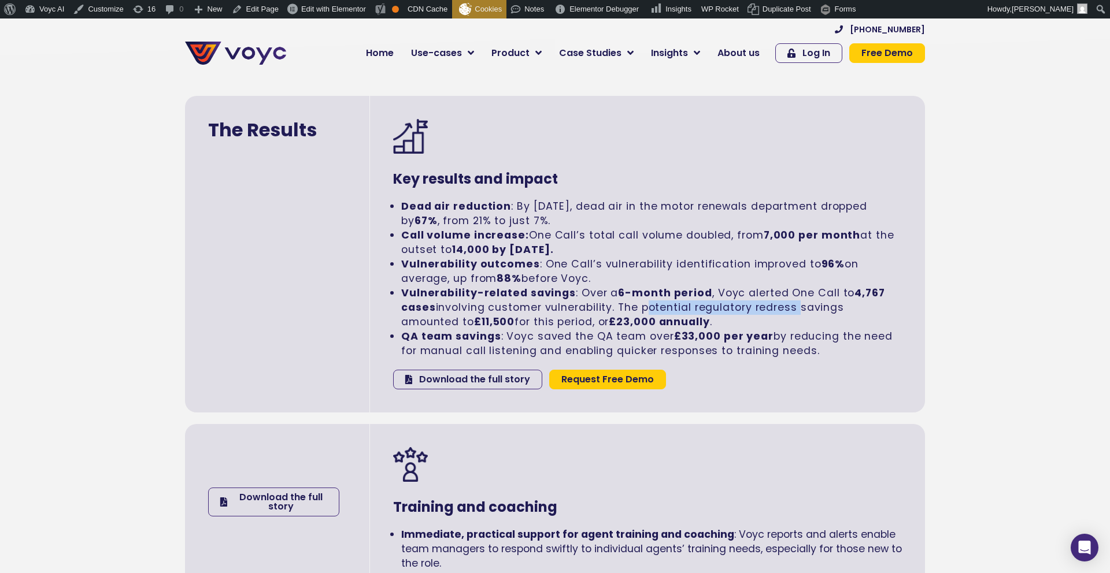
drag, startPoint x: 647, startPoint y: 308, endPoint x: 799, endPoint y: 306, distance: 151.4
click at [799, 306] on li "Vulnerability-related savings : Over a 6-month period , Voyc alerted One Call t…" at bounding box center [651, 307] width 501 height 43
copy li "potential regulatory redress"
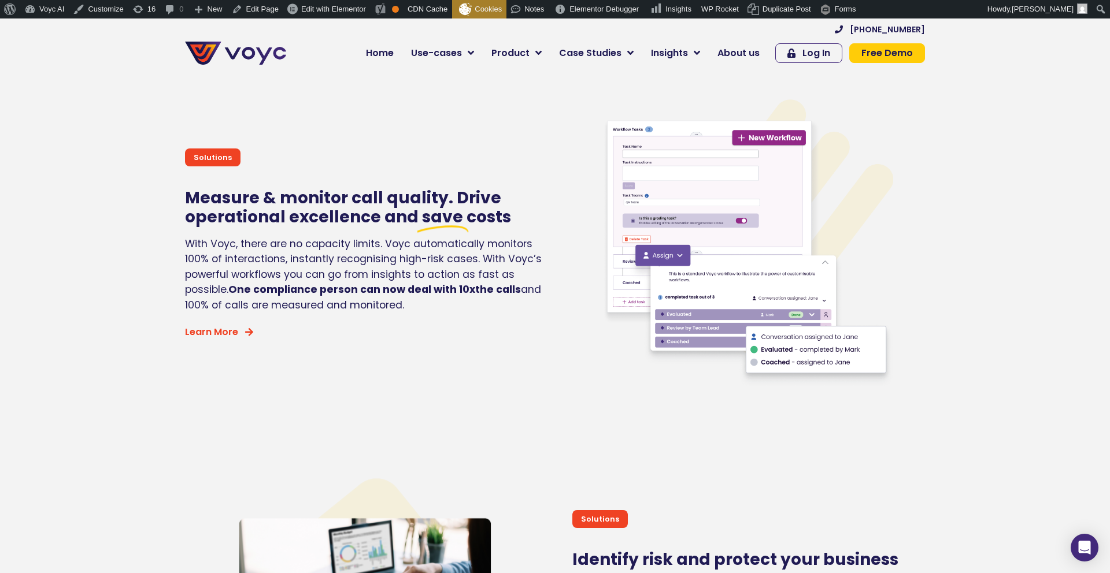
scroll to position [2326, 0]
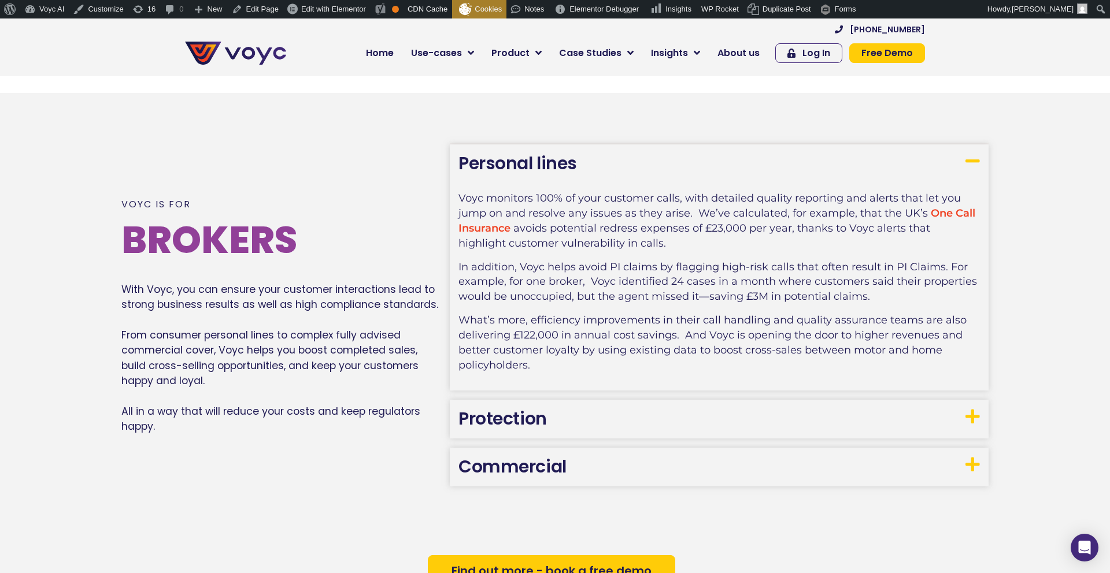
scroll to position [709, 0]
click at [496, 421] on link "Protection" at bounding box center [502, 419] width 88 height 25
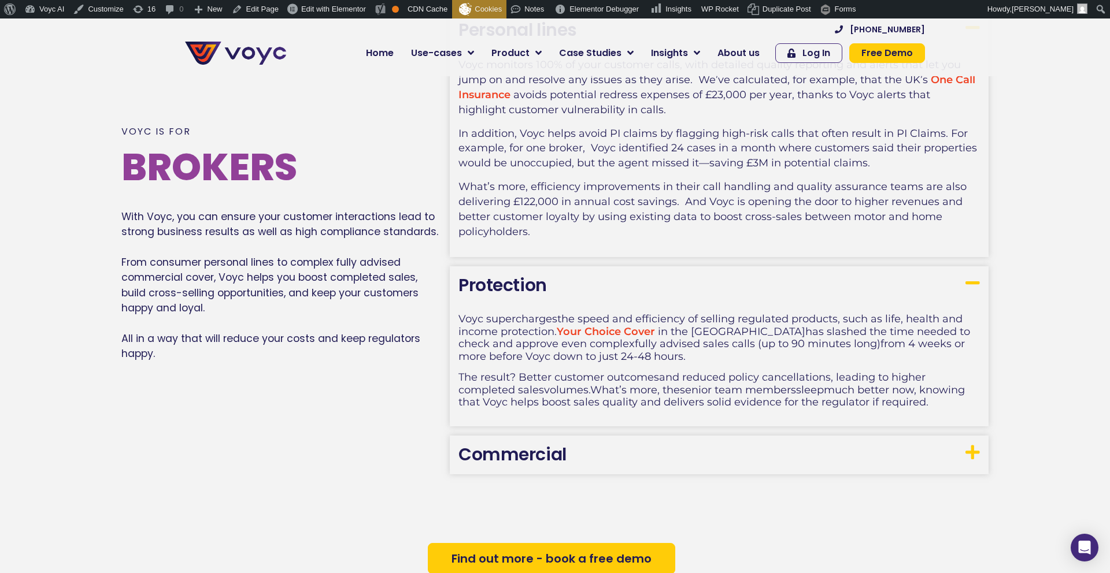
scroll to position [973, 0]
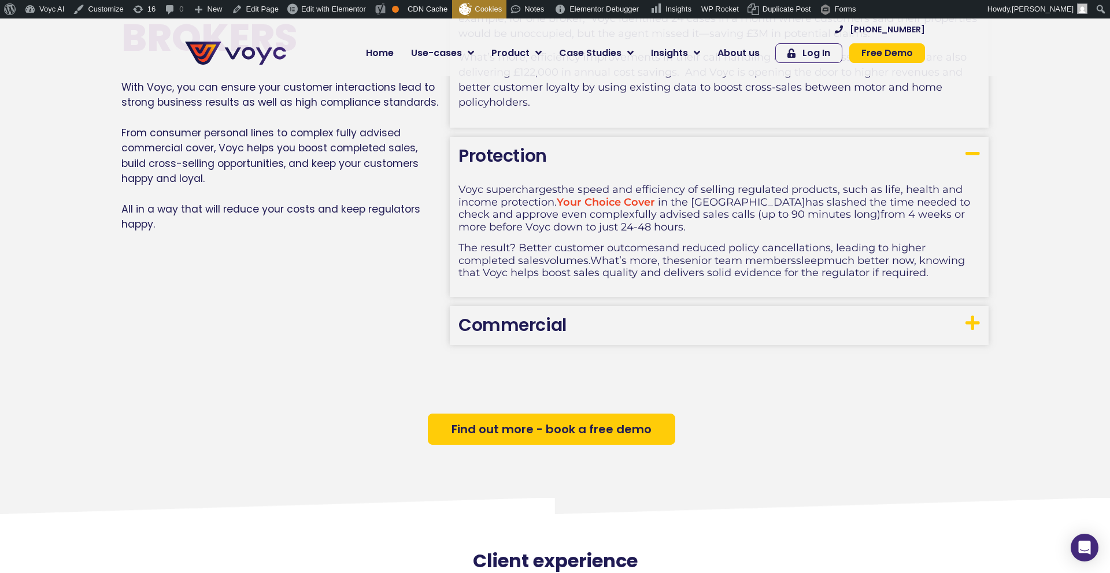
click at [532, 332] on link "Commercial" at bounding box center [512, 325] width 108 height 25
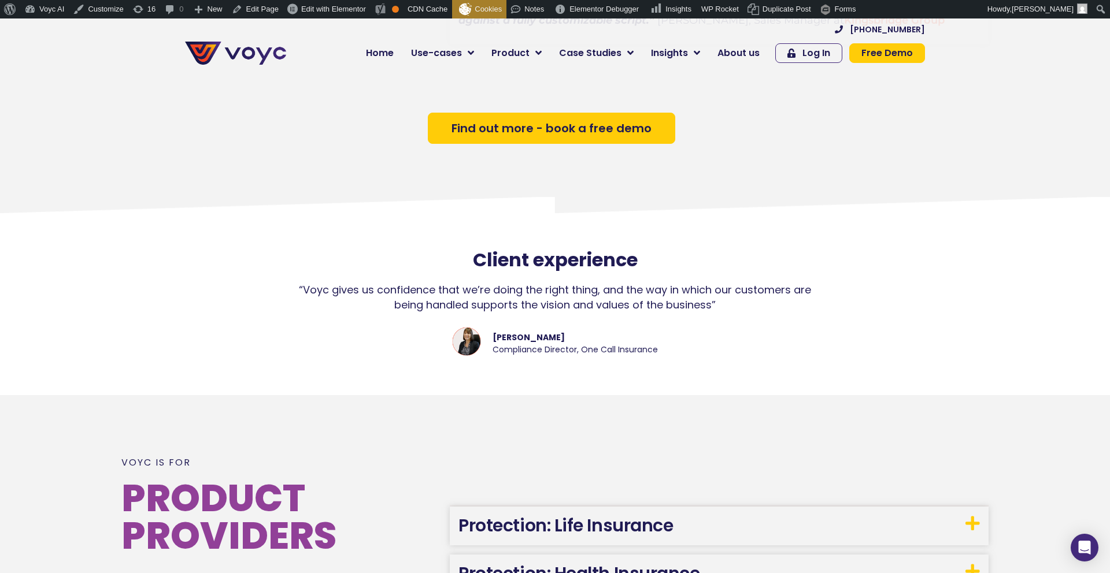
scroll to position [1785, 0]
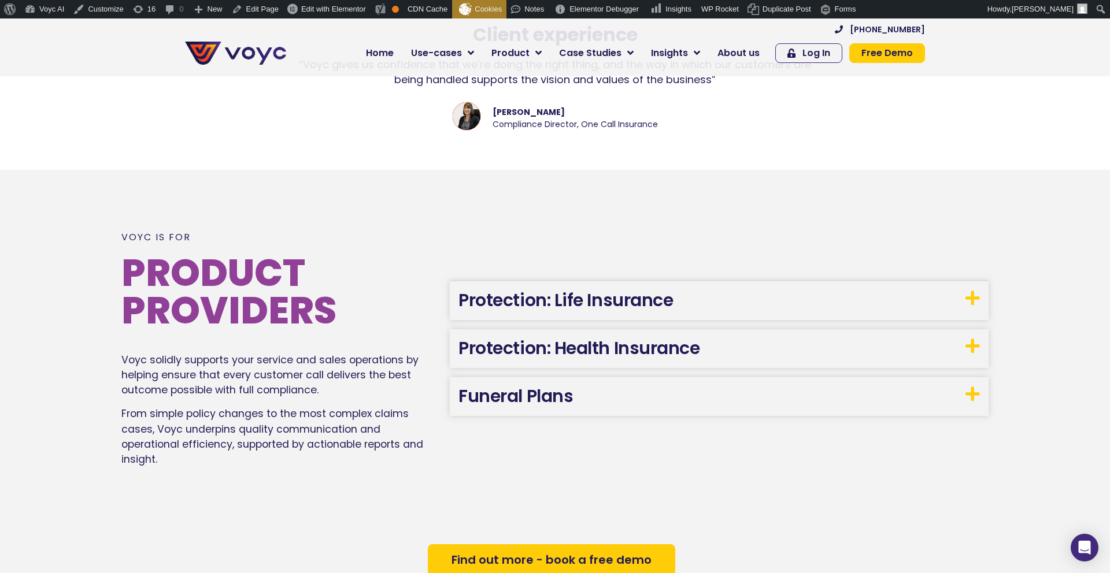
click at [527, 303] on link "Protection: Life Insurance" at bounding box center [565, 300] width 214 height 25
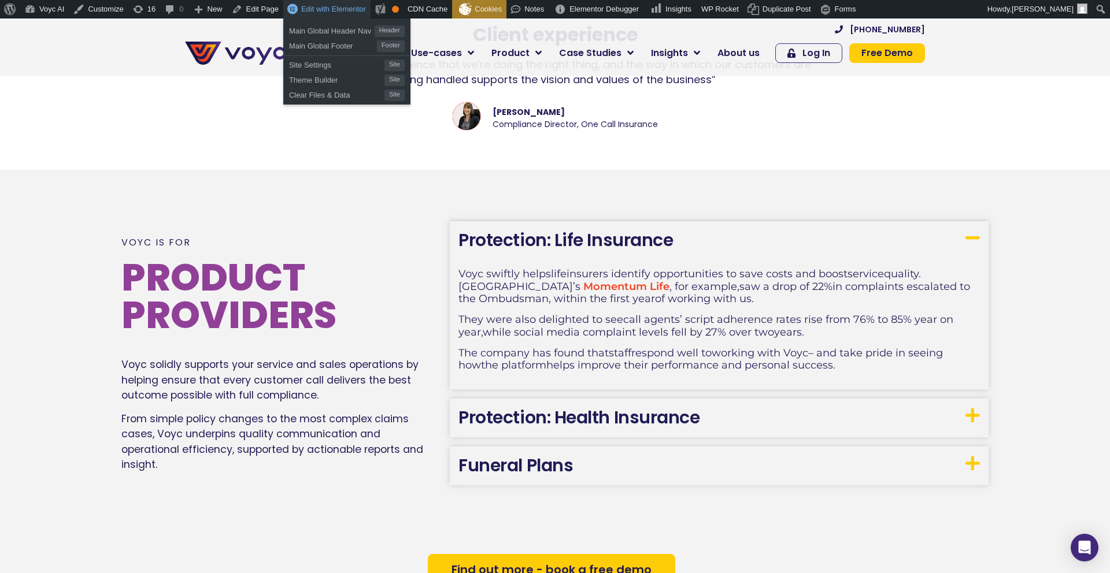
click at [349, 13] on span "Edit with Elementor" at bounding box center [333, 9] width 65 height 9
